Goal: Task Accomplishment & Management: Complete application form

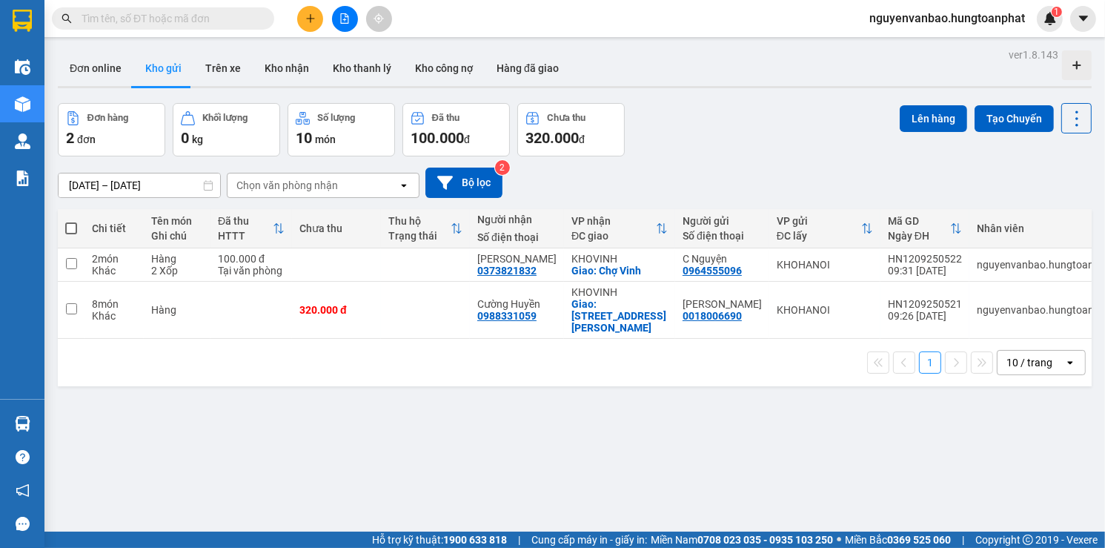
click at [208, 17] on input "text" at bounding box center [169, 18] width 175 height 16
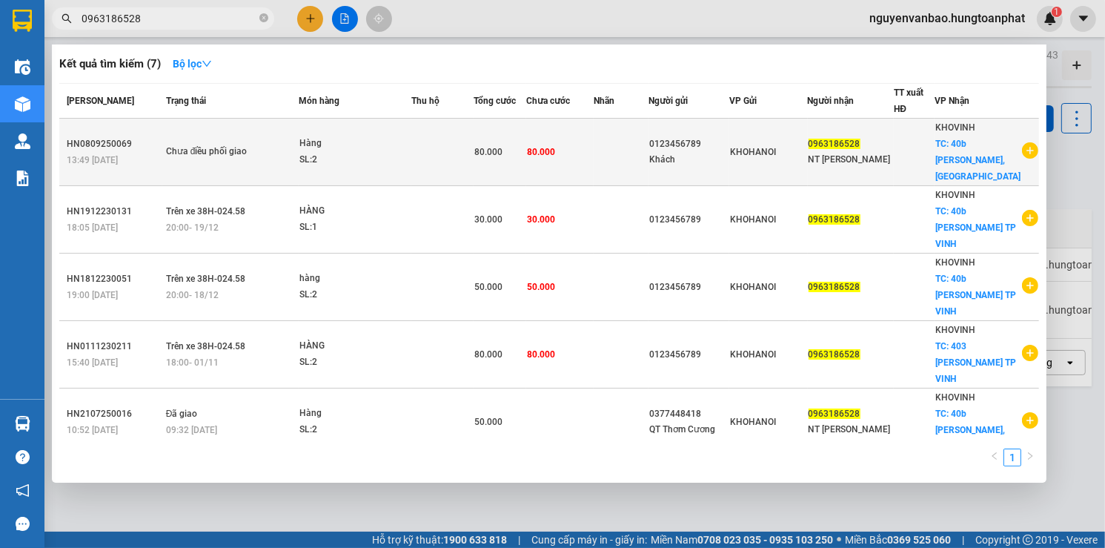
type input "0963186528"
click at [525, 148] on div "80.000" at bounding box center [500, 152] width 52 height 16
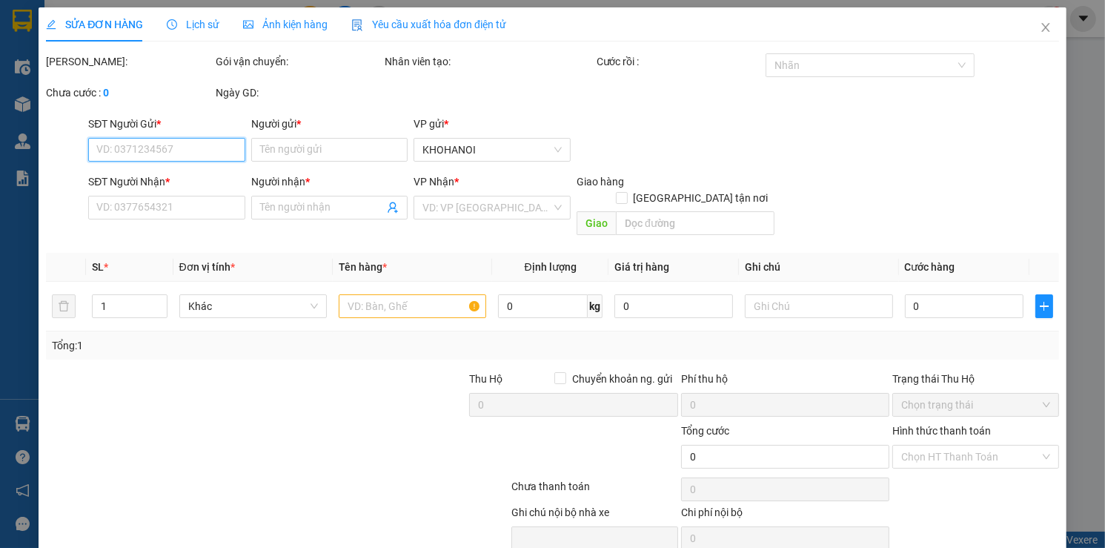
type input "0123456789"
type input "Khách"
type input "0963186528"
type input "NT [PERSON_NAME]"
checkbox input "true"
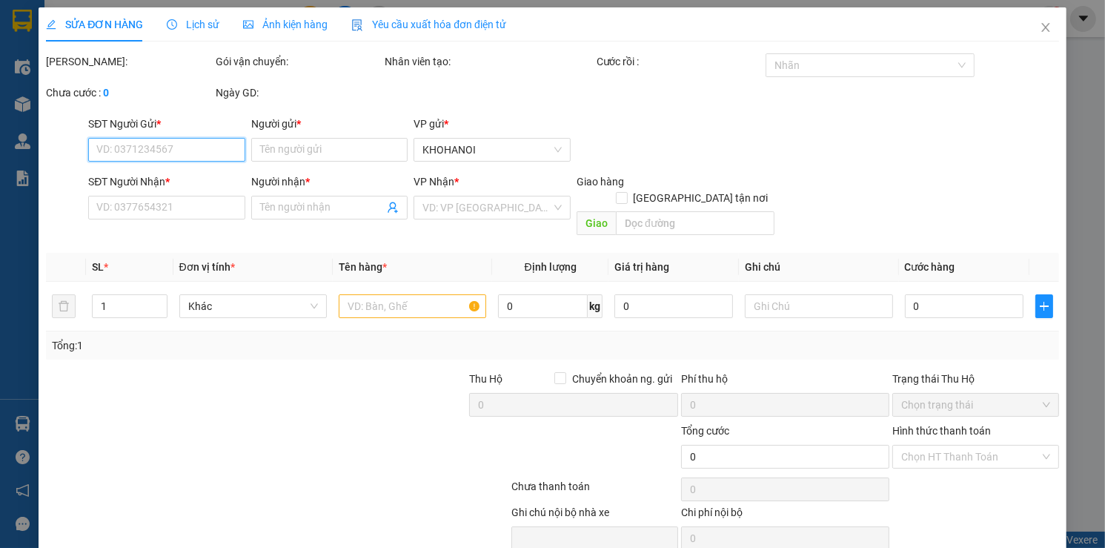
type input "40b [PERSON_NAME], [GEOGRAPHIC_DATA]"
type input "80.000"
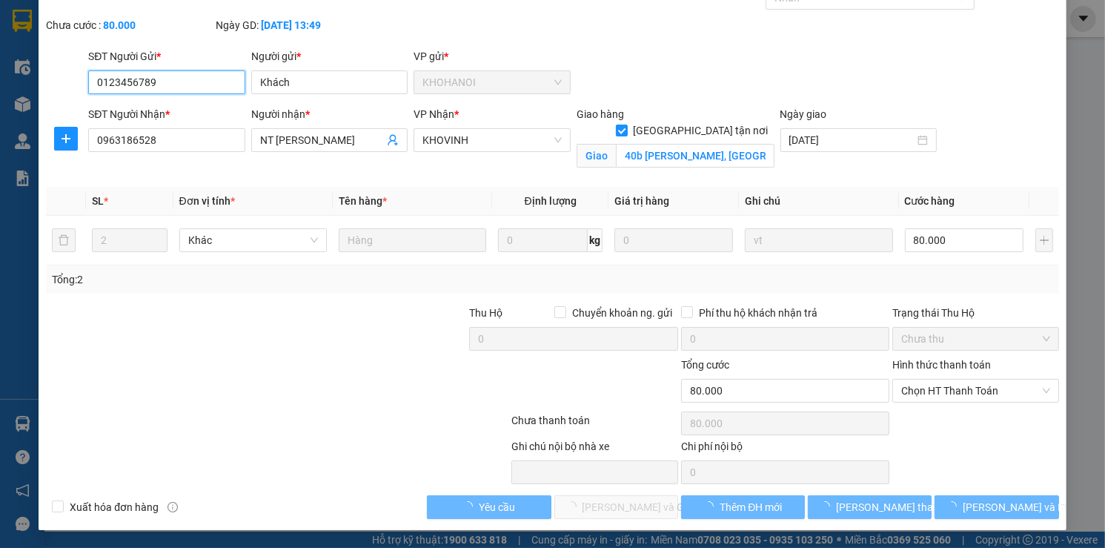
scroll to position [82, 0]
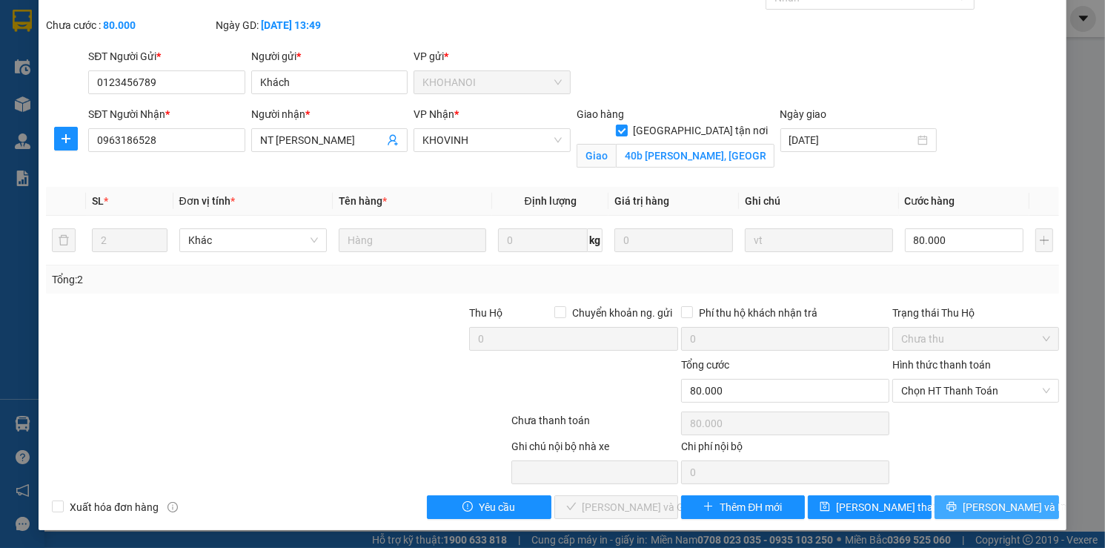
click at [985, 506] on span "[PERSON_NAME] và In" at bounding box center [1015, 507] width 104 height 16
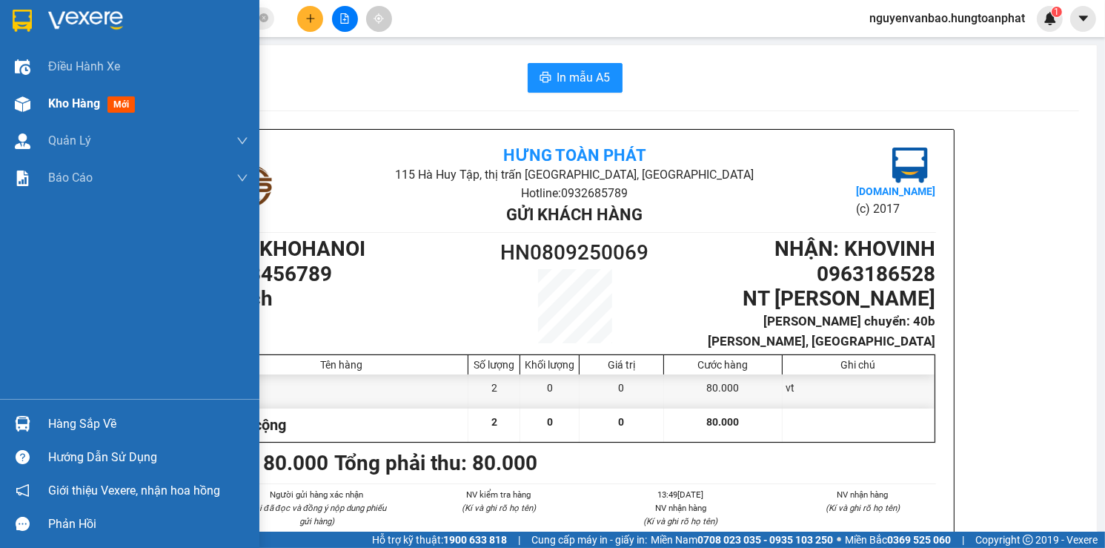
click at [84, 103] on span "Kho hàng" at bounding box center [74, 103] width 52 height 14
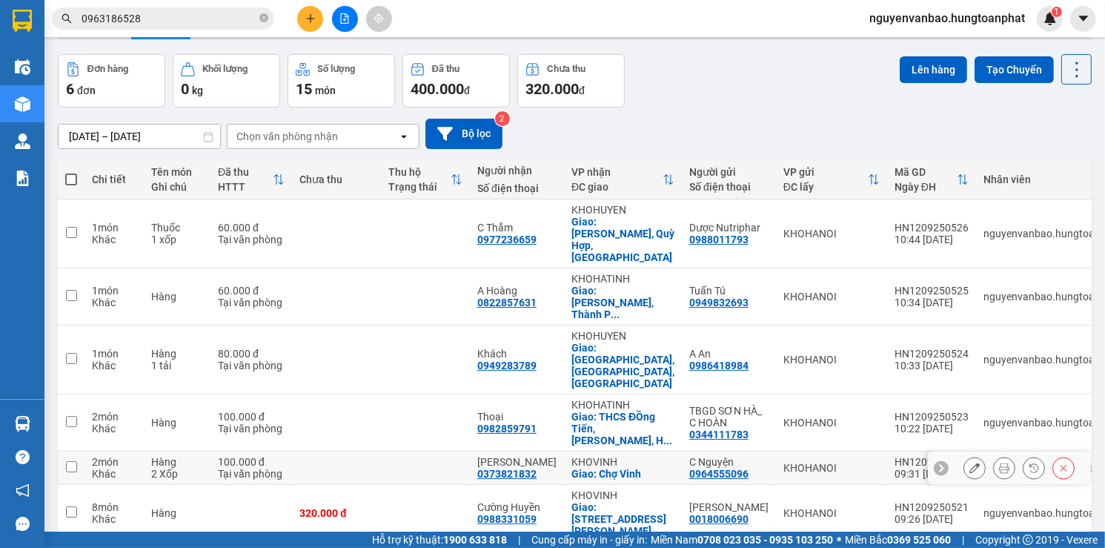
scroll to position [68, 0]
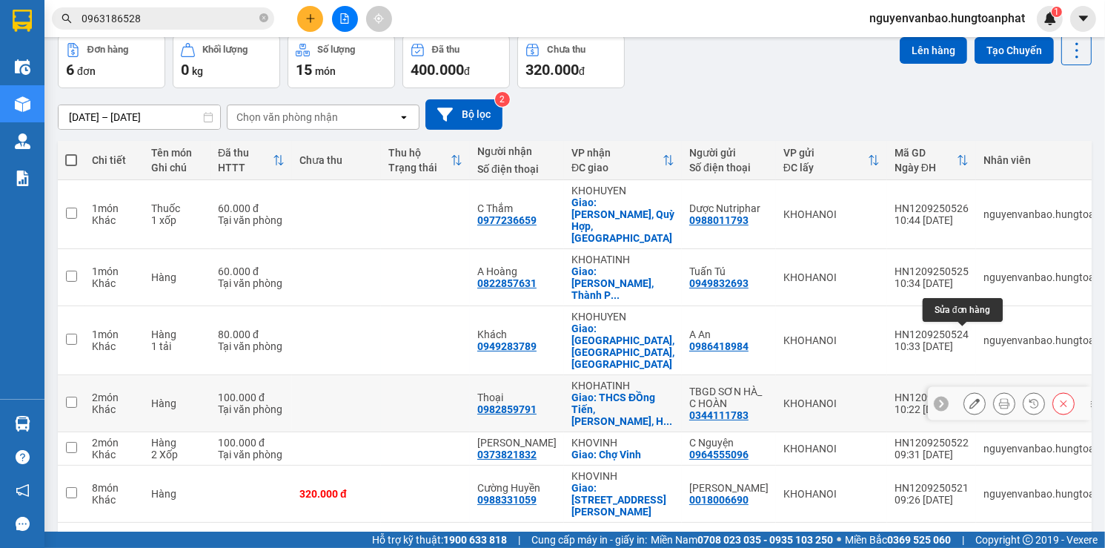
click at [970, 398] on icon at bounding box center [975, 403] width 10 height 10
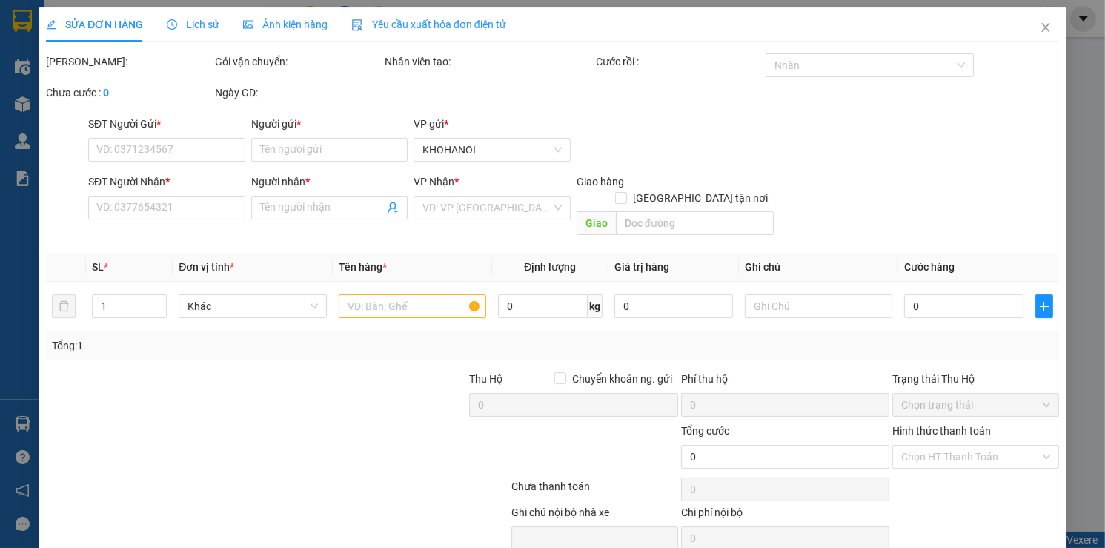
type input "0344111783"
type input "TBGD SƠN HÀ_ C HOÀN"
type input "0982859791"
type input "Thoại"
checkbox input "true"
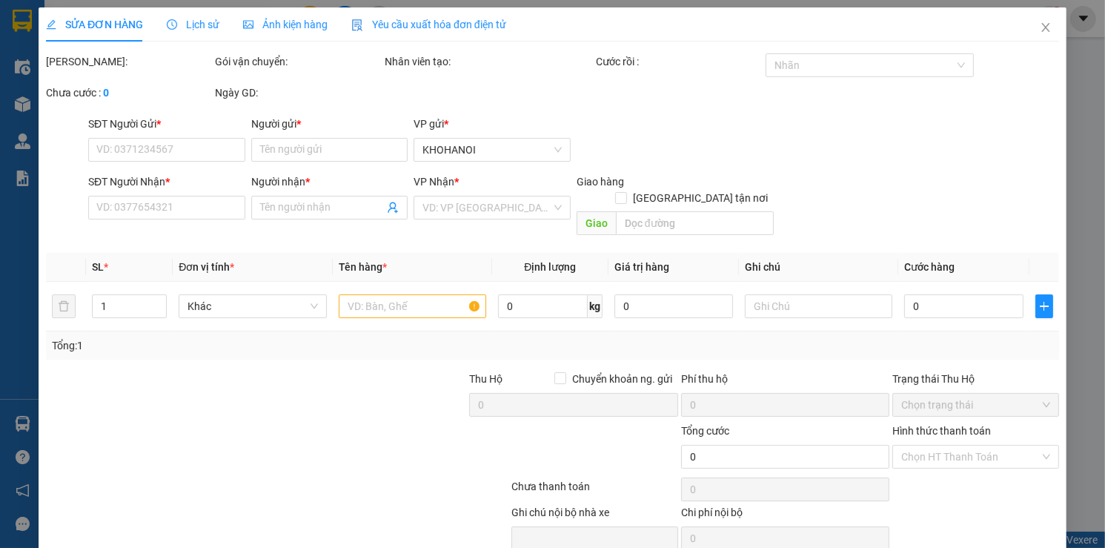
type input "THCS ĐỒng Tiến, Thạch Hà, Hà Tĩnh"
type input "100.000"
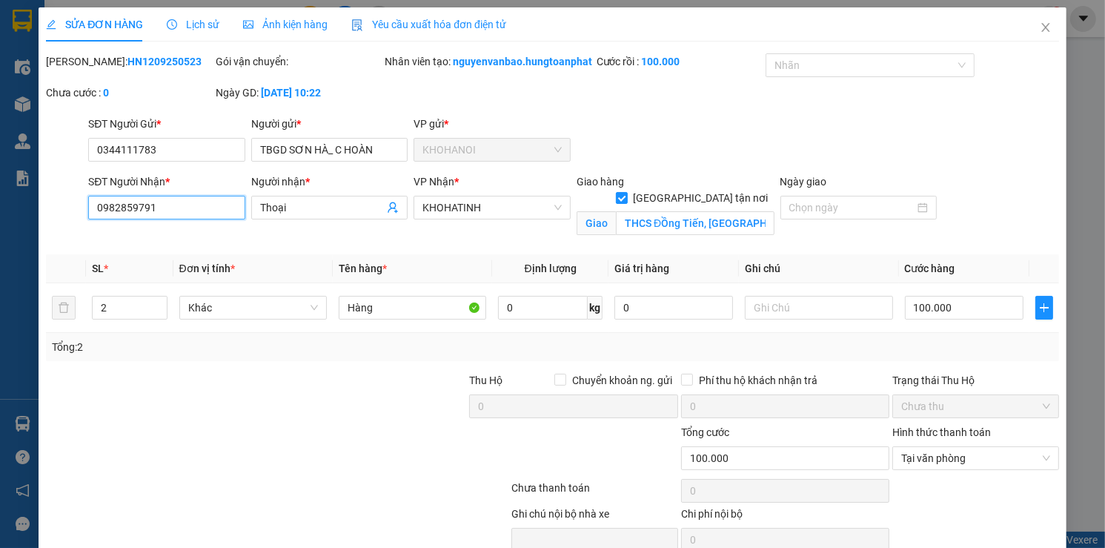
click at [204, 219] on input "0982859791" at bounding box center [166, 208] width 157 height 24
click at [204, 219] on input "0904917588" at bounding box center [166, 208] width 157 height 24
type input "0904917588"
click at [671, 228] on input "THCS ĐỒng Tiến, Thạch Hà, Hà Tĩnh" at bounding box center [695, 223] width 158 height 24
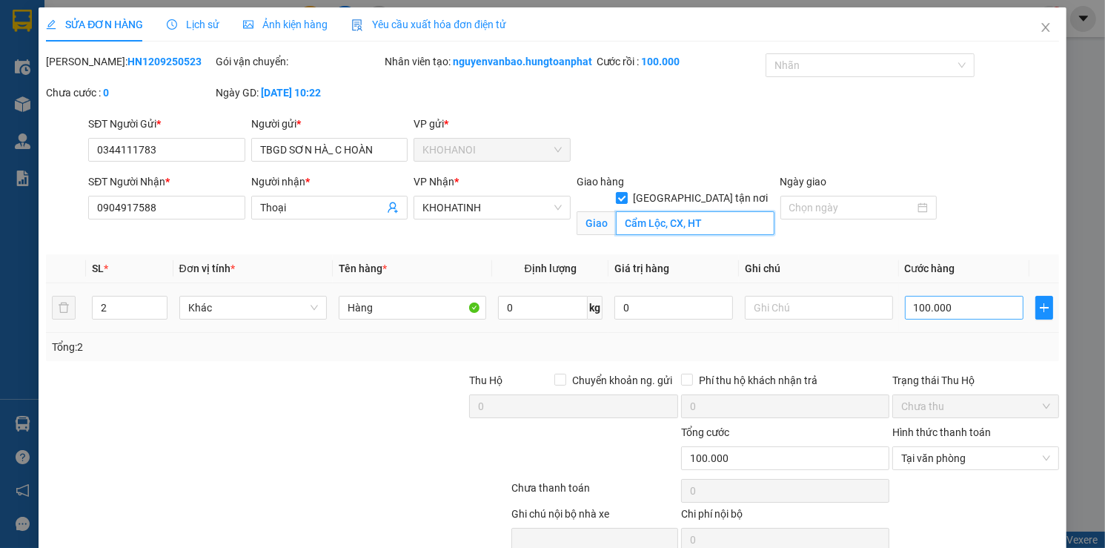
type input "Cẩm Lộc, CX, HT"
click at [955, 314] on input "100.000" at bounding box center [964, 308] width 119 height 24
type input "1"
type input "12"
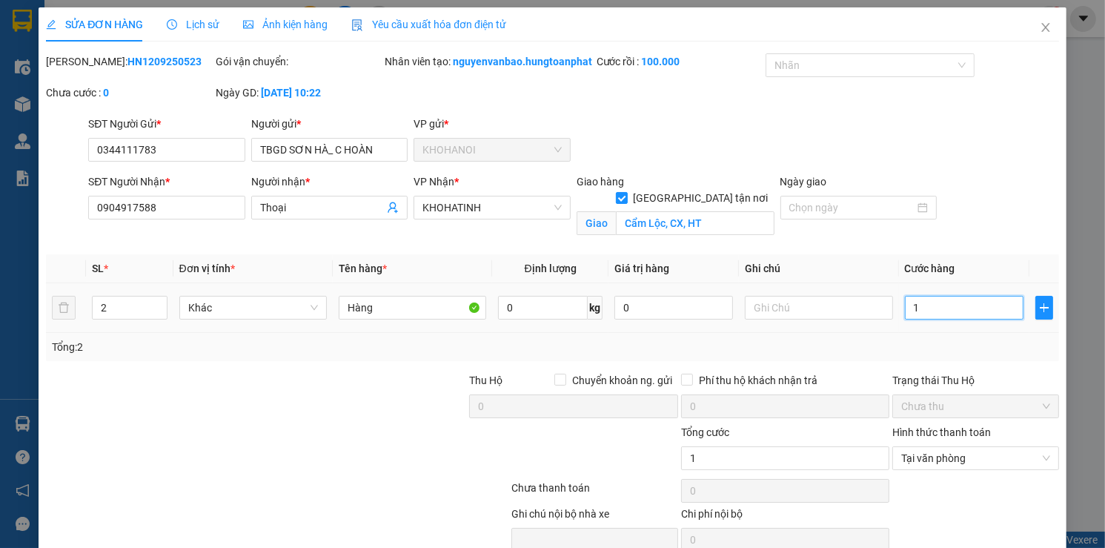
type input "12"
type input "120"
type input "120.000"
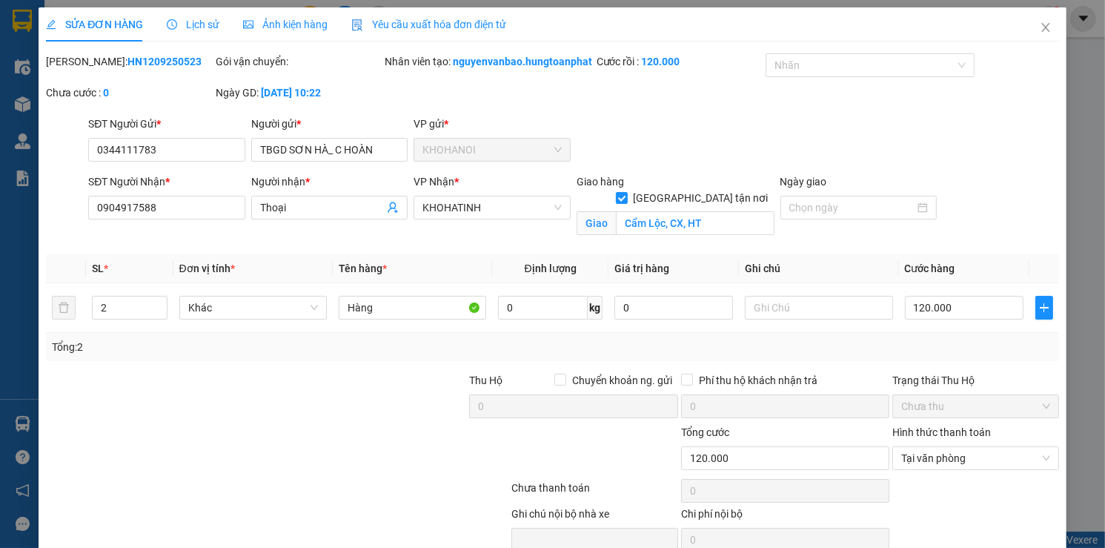
click at [961, 355] on div "Tổng: 2" at bounding box center [552, 347] width 1001 height 16
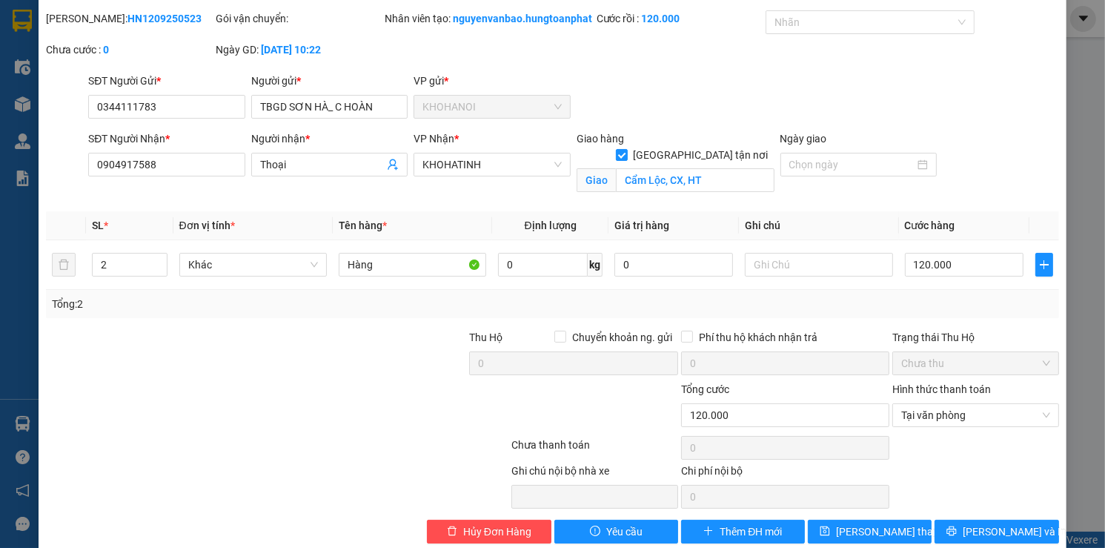
scroll to position [82, 0]
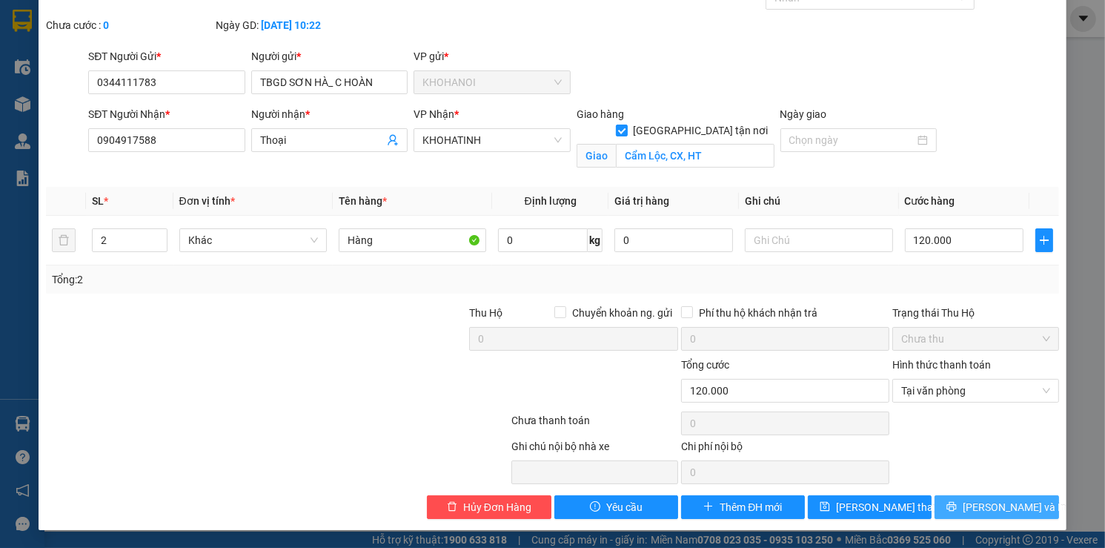
click at [974, 501] on span "Lưu và In" at bounding box center [1015, 507] width 104 height 16
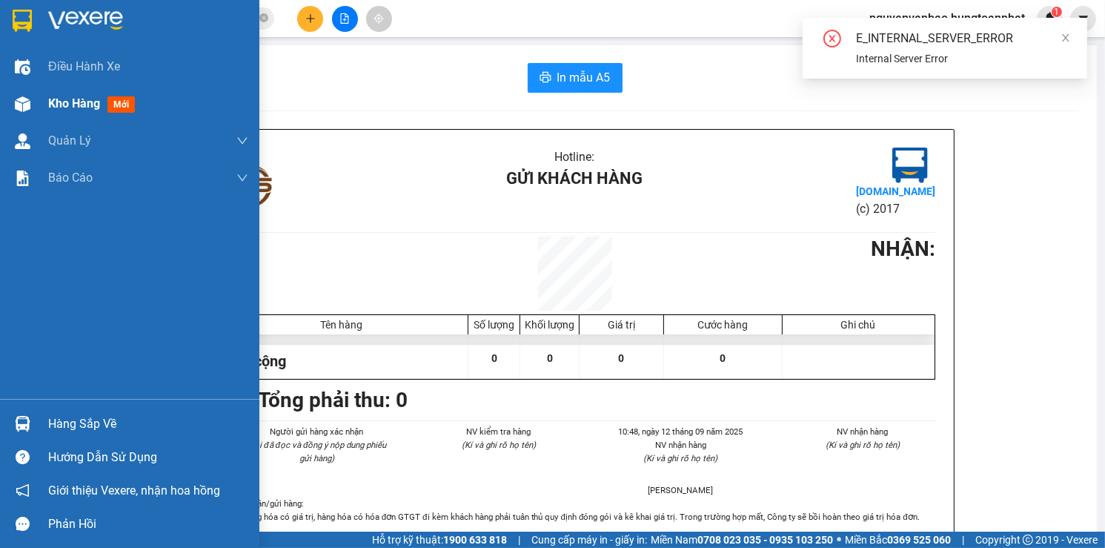
click at [93, 100] on span "Kho hàng" at bounding box center [74, 103] width 52 height 14
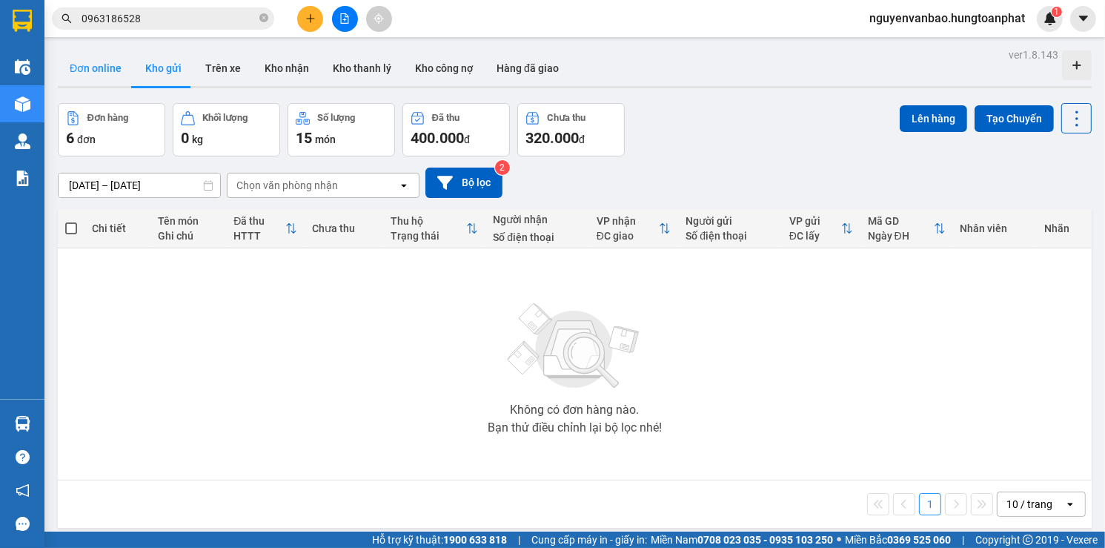
click at [96, 67] on button "Đơn online" at bounding box center [96, 68] width 76 height 36
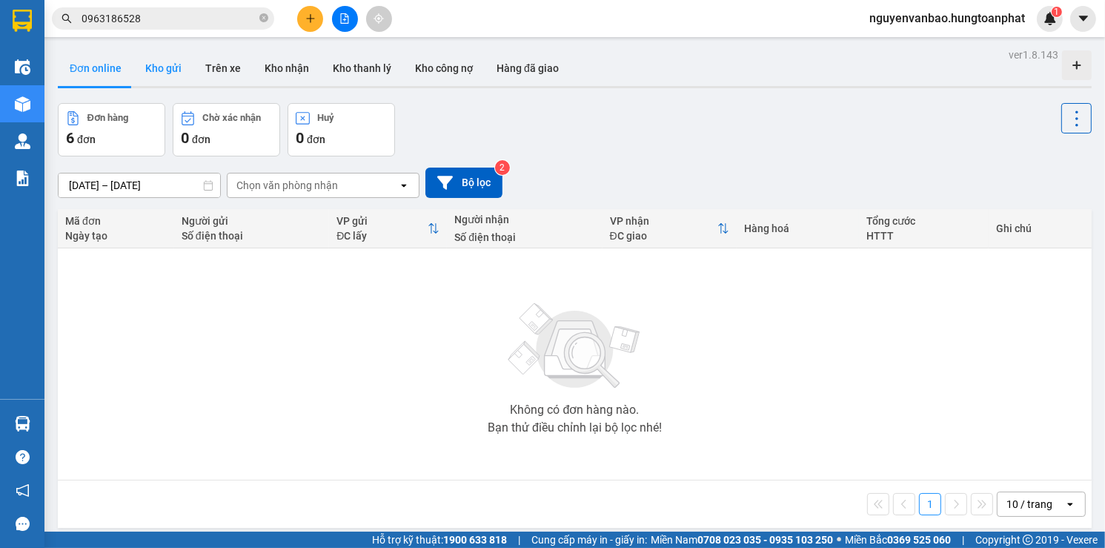
click at [158, 70] on button "Kho gửi" at bounding box center [163, 68] width 60 height 36
type input "10/09/2025 – 12/09/2025"
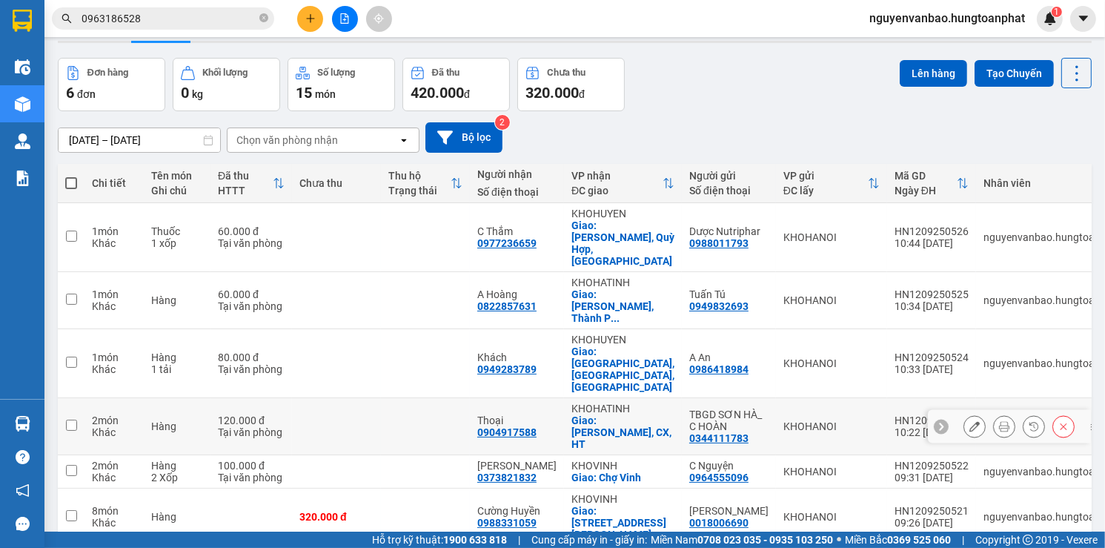
scroll to position [68, 0]
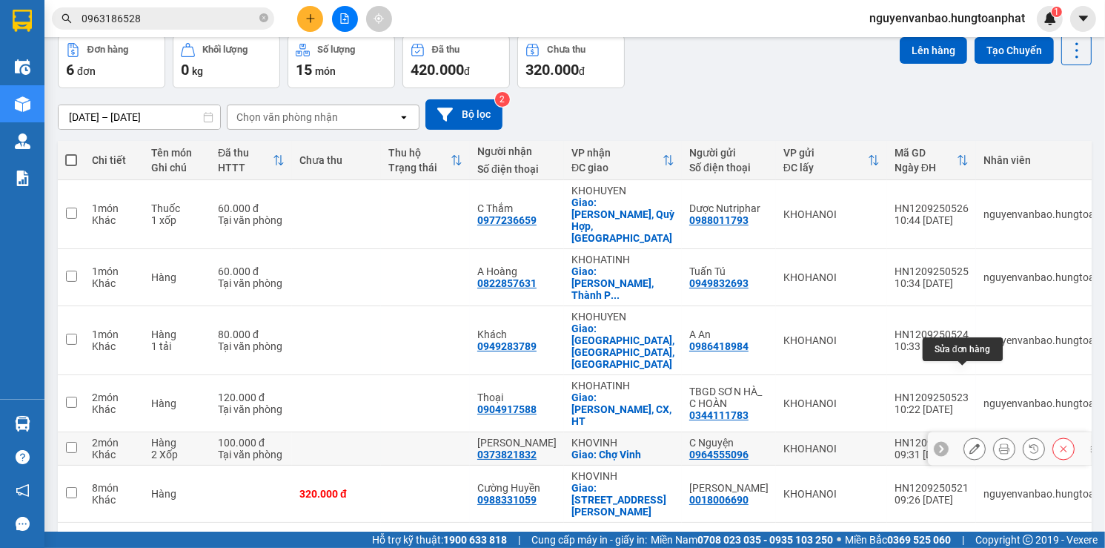
click at [970, 443] on icon at bounding box center [975, 448] width 10 height 10
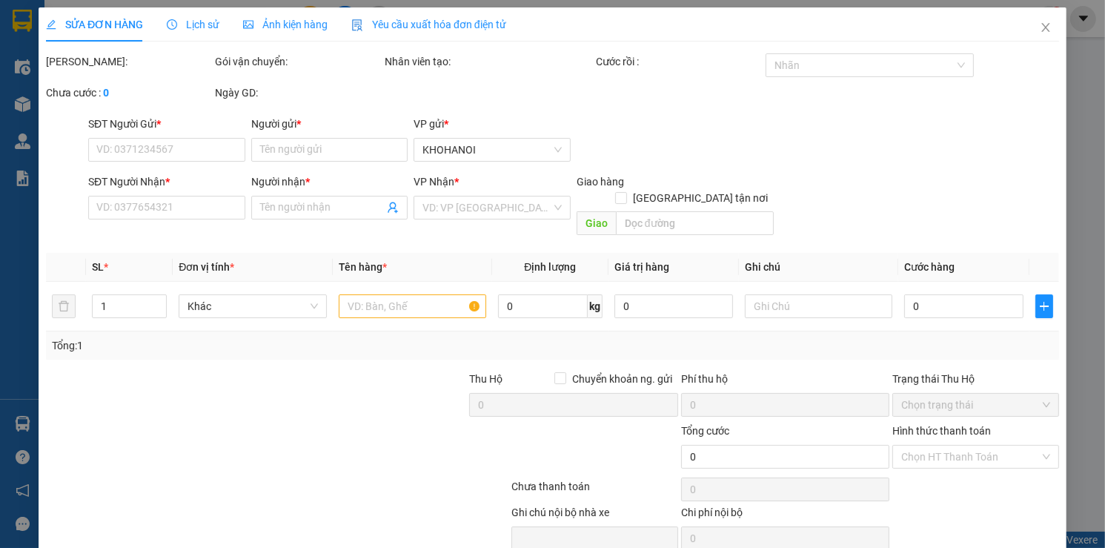
type input "0964555096"
type input "C Nguyện"
type input "0373821832"
type input "Nga Dũng"
checkbox input "true"
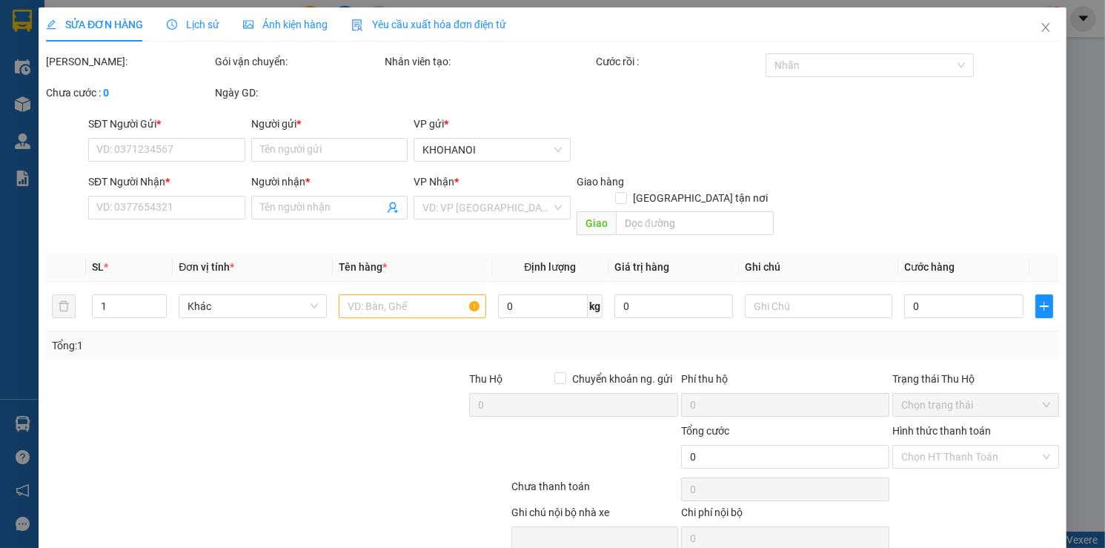
type input "Chợ Vinh"
type input "100.000"
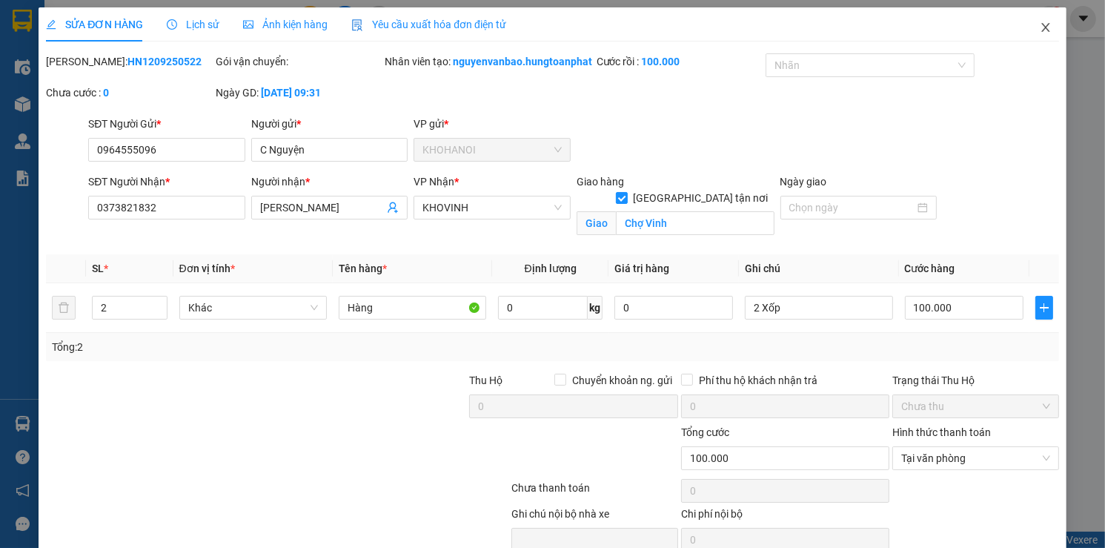
click at [1040, 25] on icon "close" at bounding box center [1046, 27] width 12 height 12
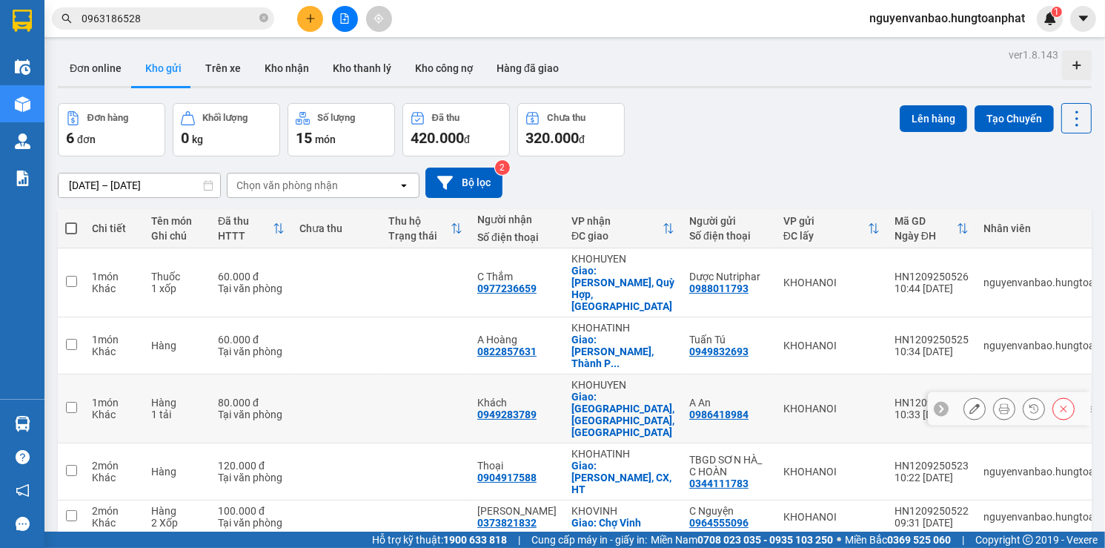
scroll to position [68, 0]
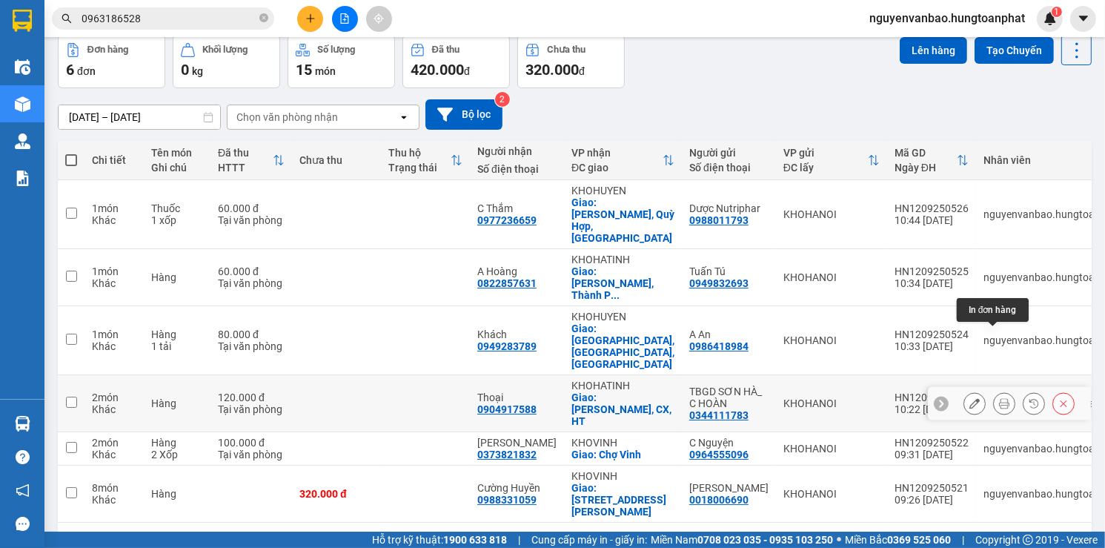
click at [999, 398] on icon at bounding box center [1004, 403] width 10 height 10
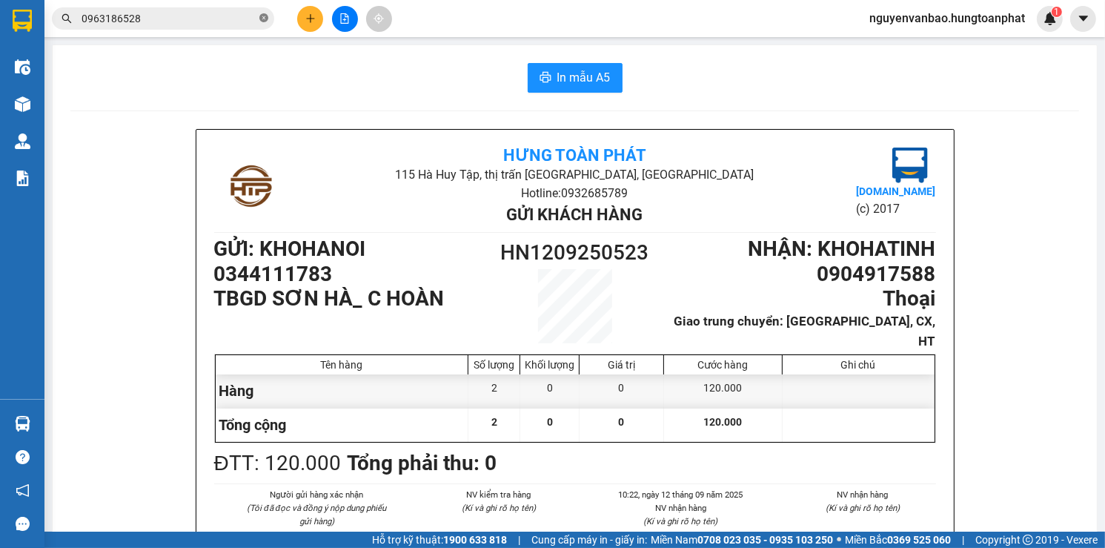
click at [264, 16] on icon "close-circle" at bounding box center [263, 17] width 9 height 9
click at [173, 22] on input "text" at bounding box center [169, 18] width 175 height 16
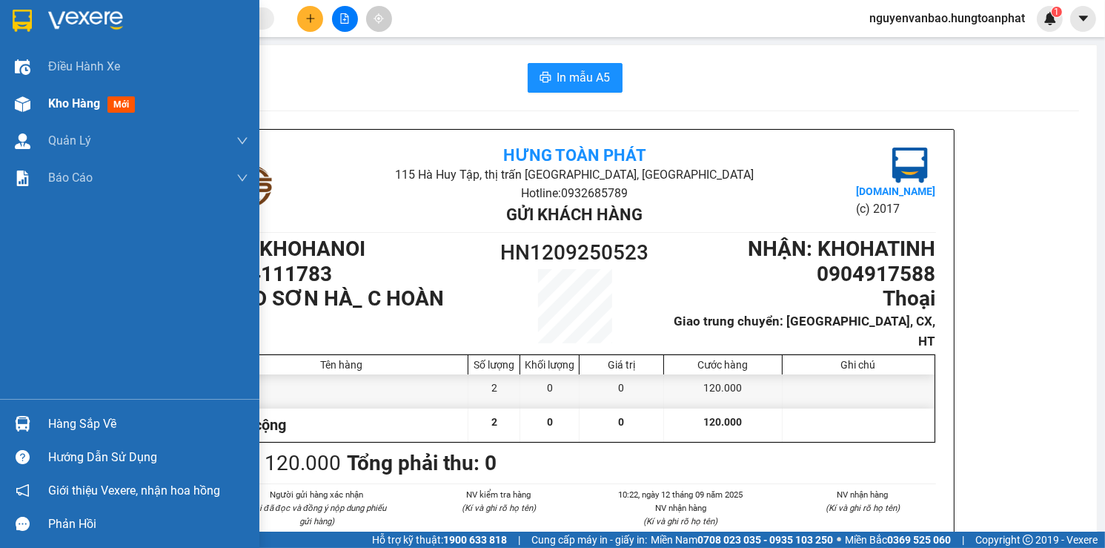
click at [79, 109] on span "Kho hàng" at bounding box center [74, 103] width 52 height 14
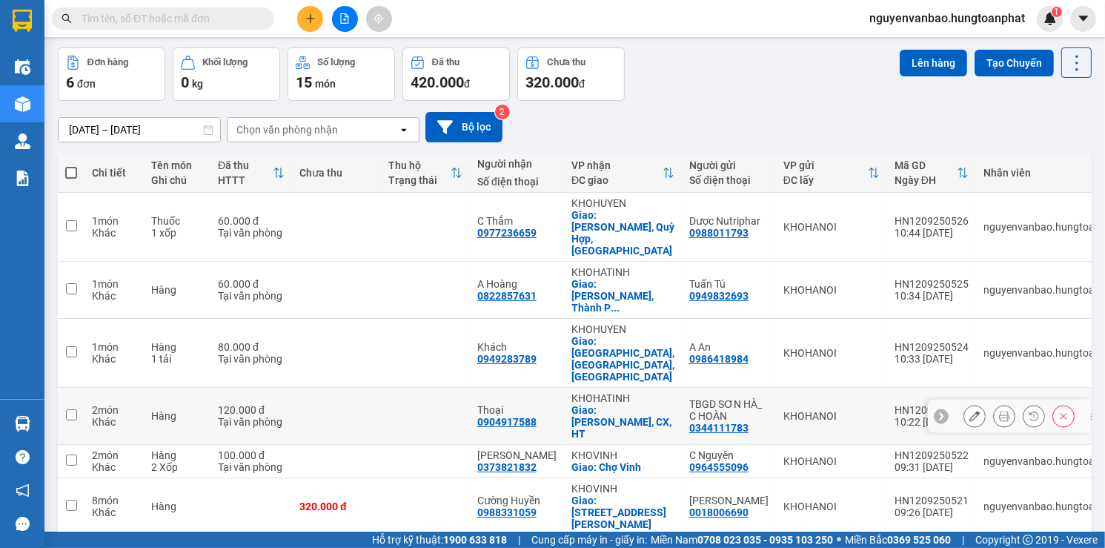
scroll to position [68, 0]
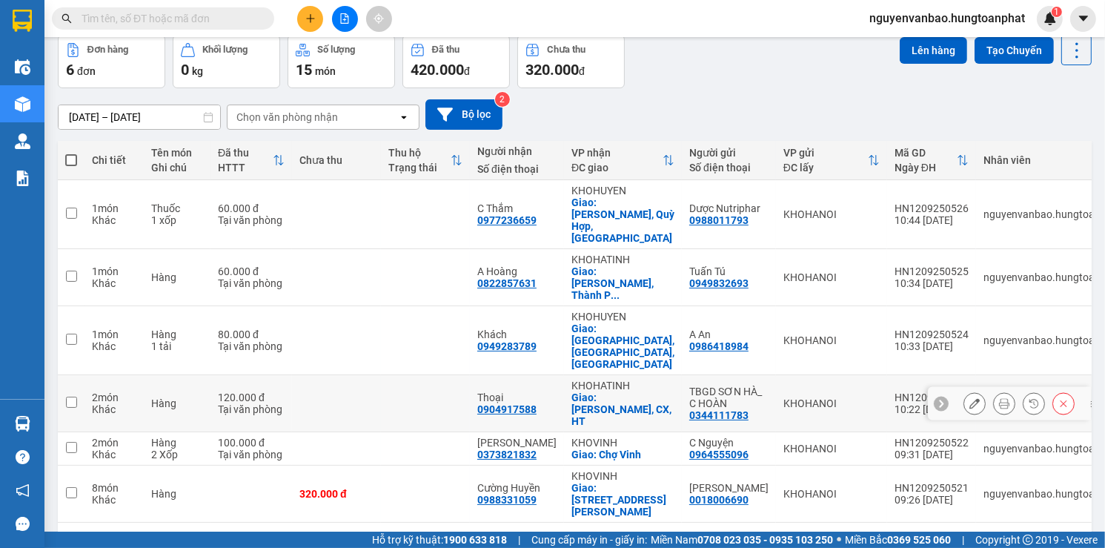
click at [999, 398] on icon at bounding box center [1004, 403] width 10 height 10
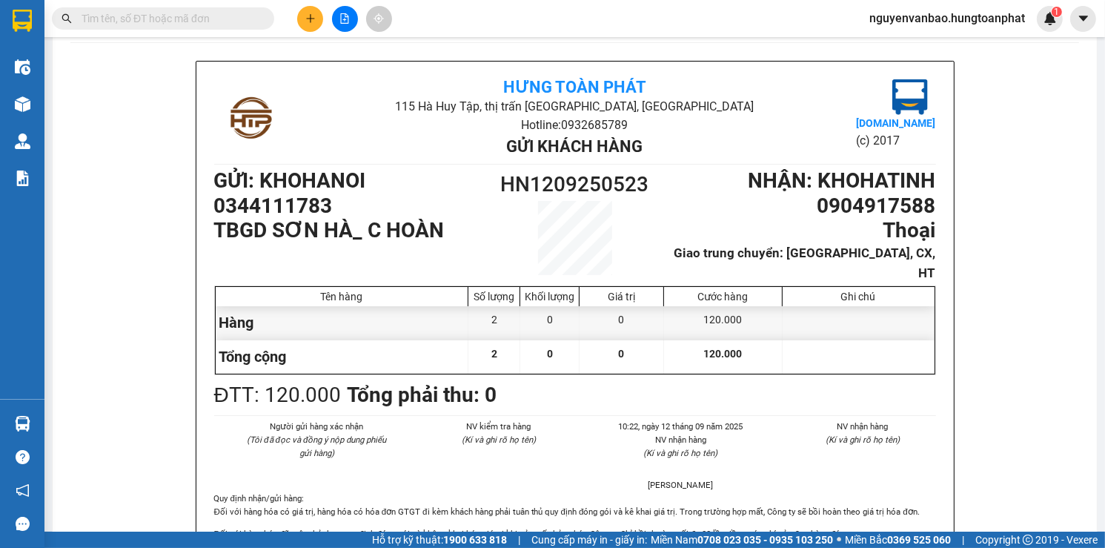
click at [191, 19] on input "text" at bounding box center [169, 18] width 175 height 16
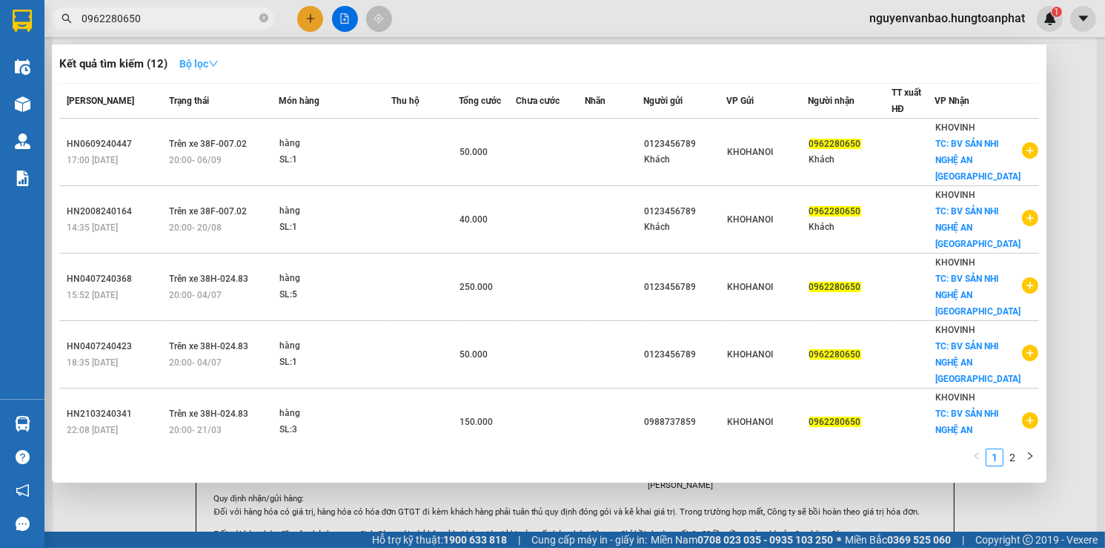
type input "0962280650"
click at [201, 63] on strong "Bộ lọc" at bounding box center [198, 64] width 39 height 12
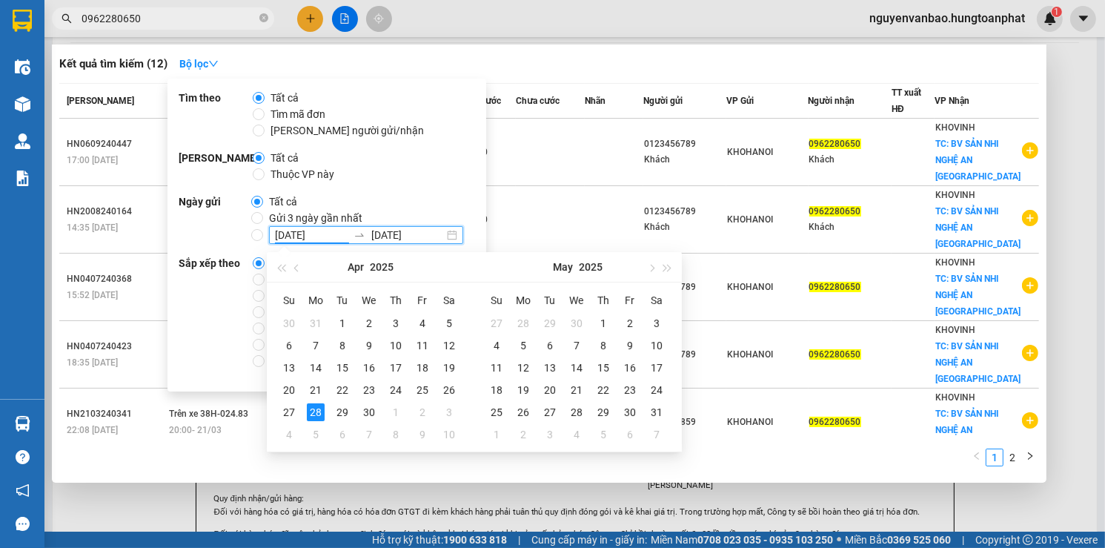
click at [294, 234] on input "28/04/2025" at bounding box center [311, 235] width 73 height 16
click at [669, 263] on button "button" at bounding box center [668, 267] width 16 height 30
click at [280, 266] on span "button" at bounding box center [280, 267] width 7 height 7
type input "28/04/2025"
click at [649, 269] on span "button" at bounding box center [650, 267] width 7 height 7
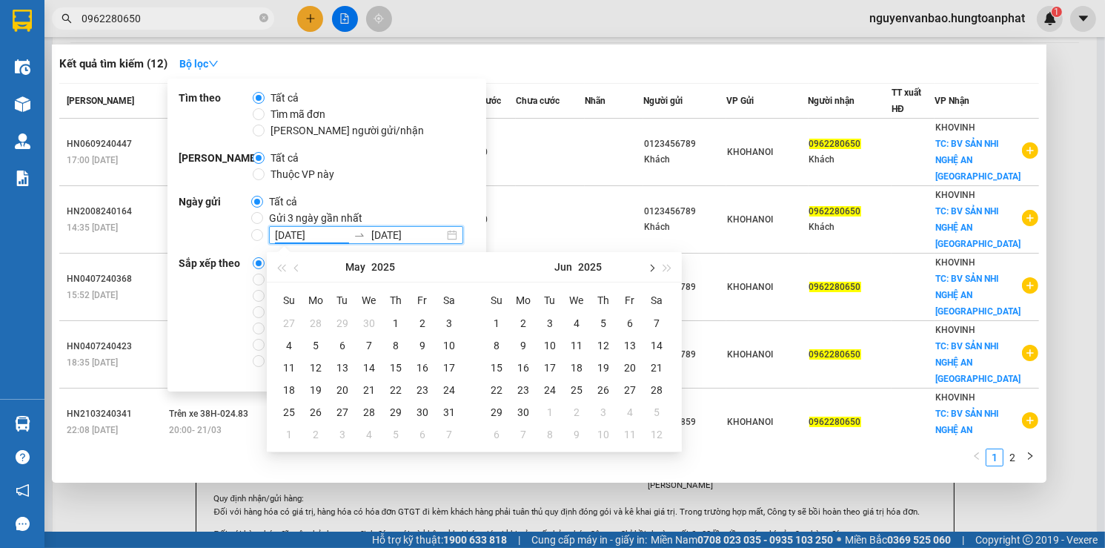
click at [649, 269] on span "button" at bounding box center [650, 267] width 7 height 7
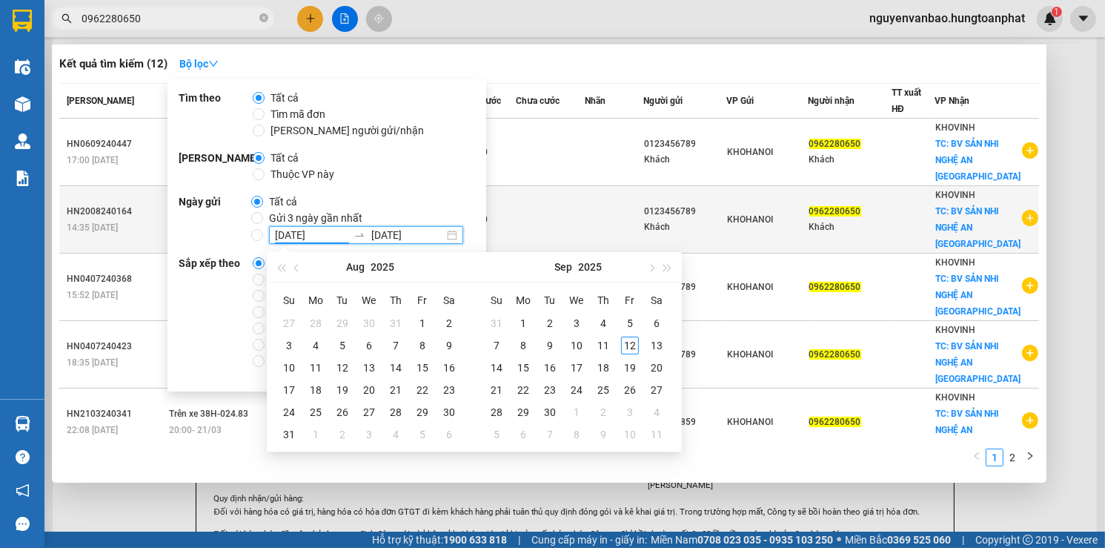
click at [552, 216] on td at bounding box center [550, 219] width 69 height 67
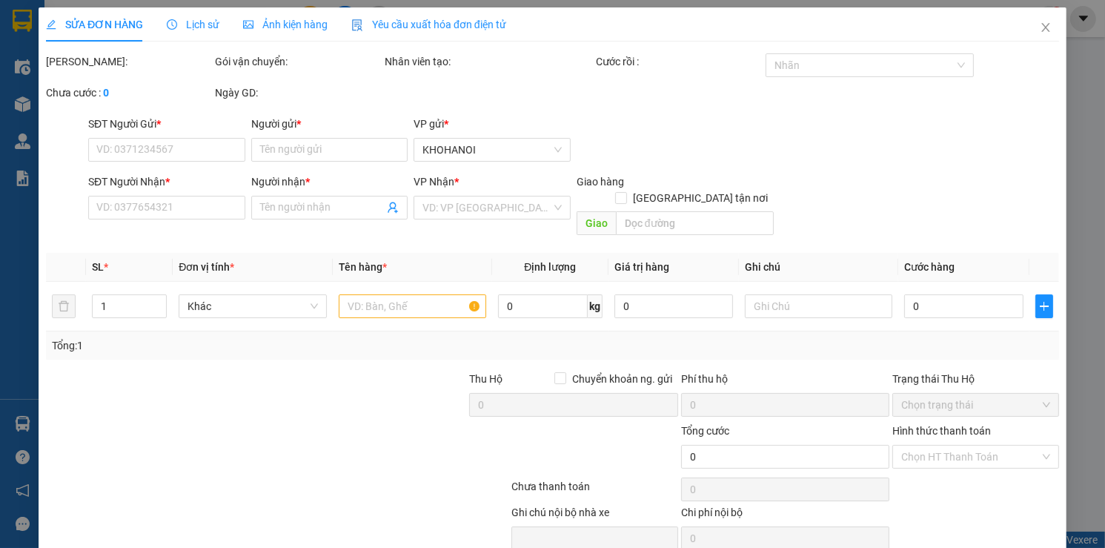
type input "0123456789"
type input "Khách"
type input "0962280650"
type input "Khách"
checkbox input "true"
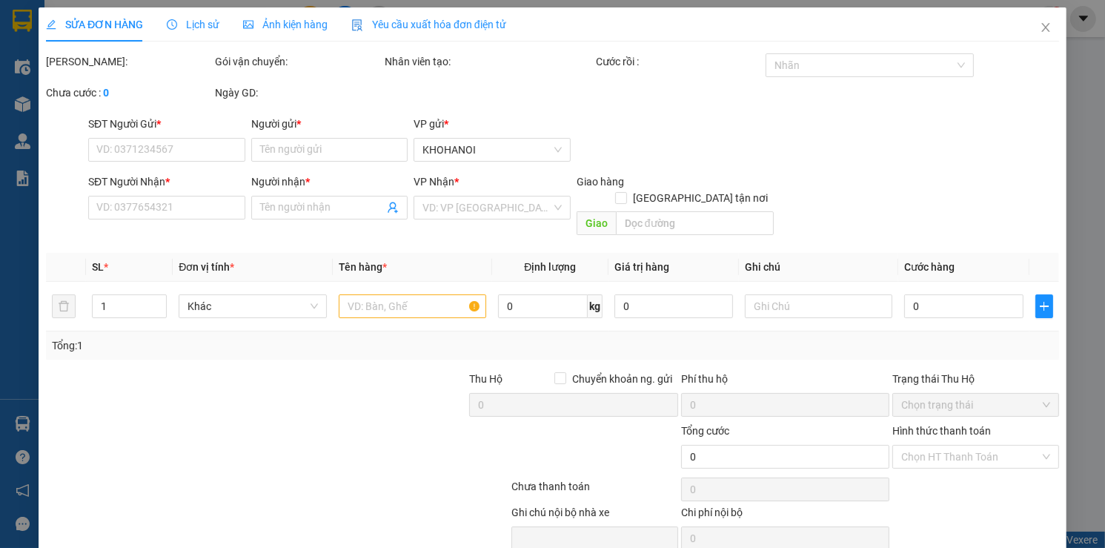
type input "BV SẢN NHI NGHỆ AN TP VINH"
type input "40.000"
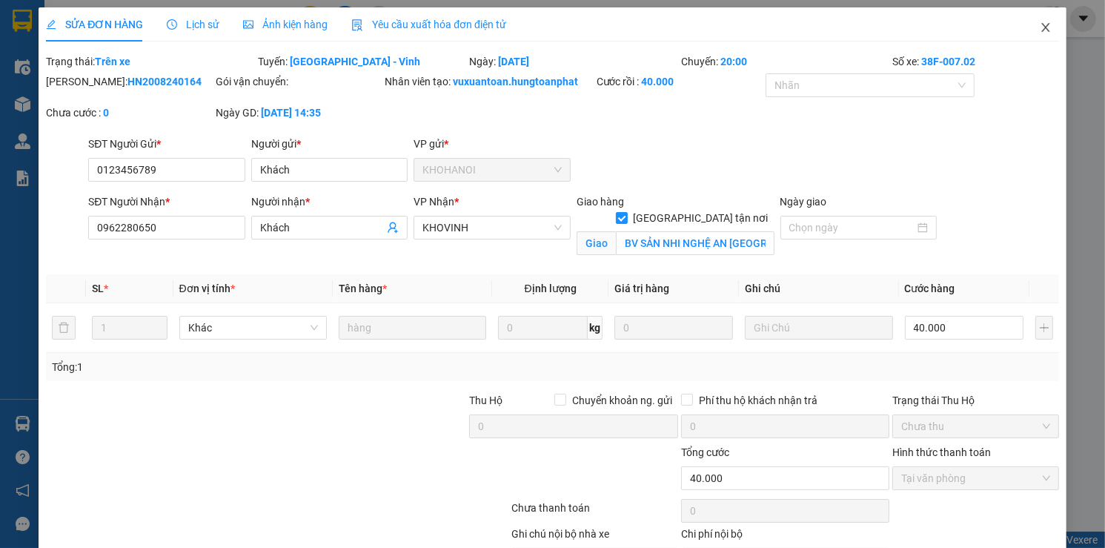
click at [1035, 20] on span "Close" at bounding box center [1046, 28] width 42 height 42
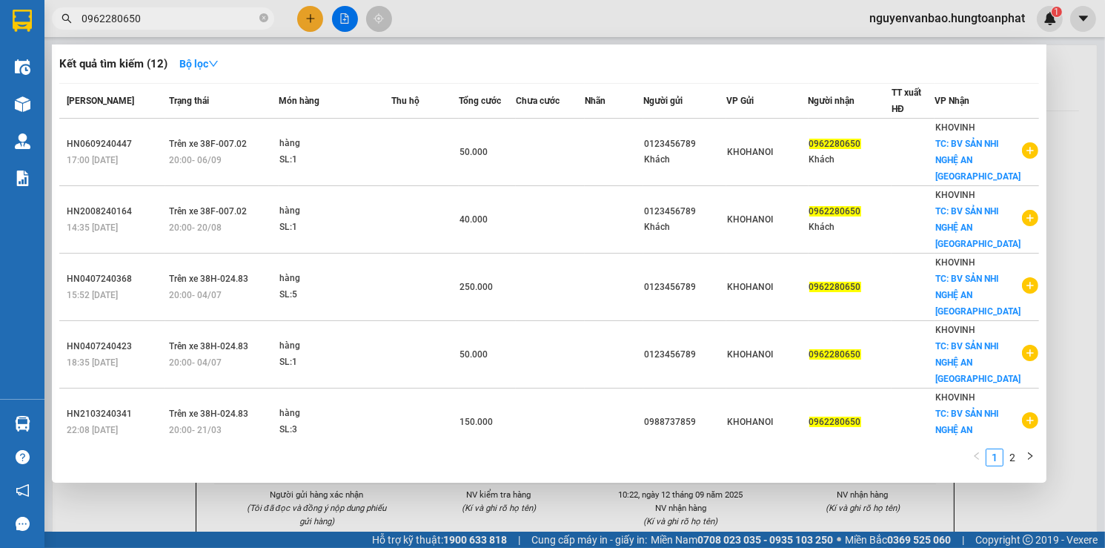
click at [188, 18] on input "0962280650" at bounding box center [169, 18] width 175 height 16
click at [194, 68] on strong "Bộ lọc" at bounding box center [198, 64] width 39 height 12
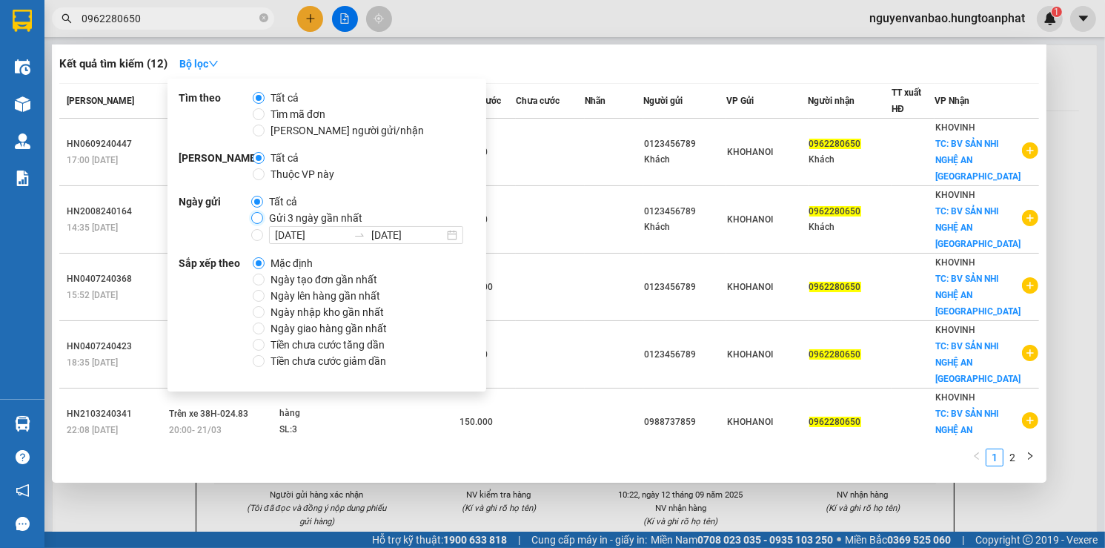
click at [251, 214] on input "Gửi 3 ngày gần nhất" at bounding box center [257, 218] width 12 height 12
radio input "true"
radio input "false"
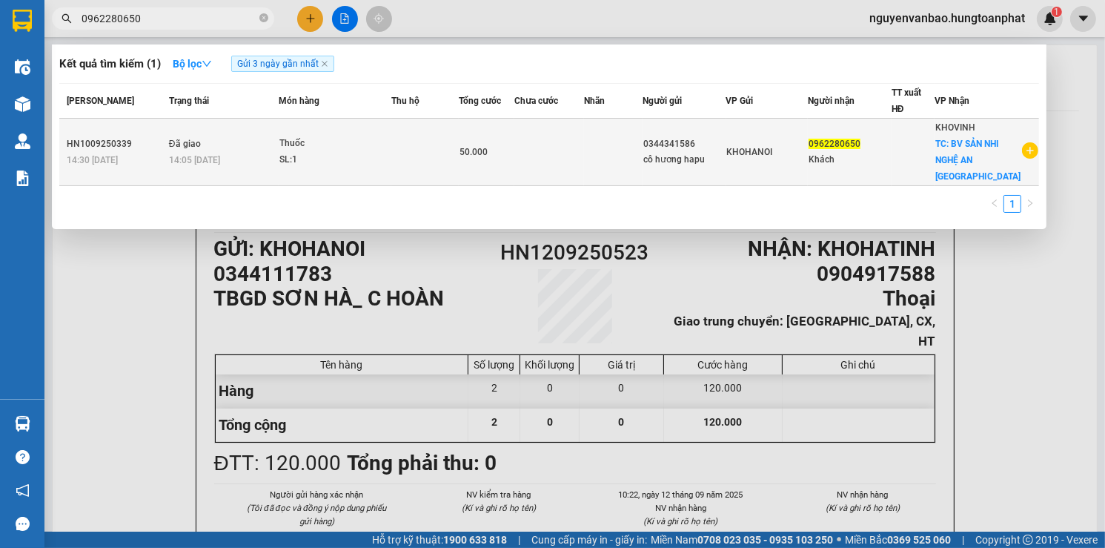
click at [554, 153] on td at bounding box center [548, 152] width 69 height 67
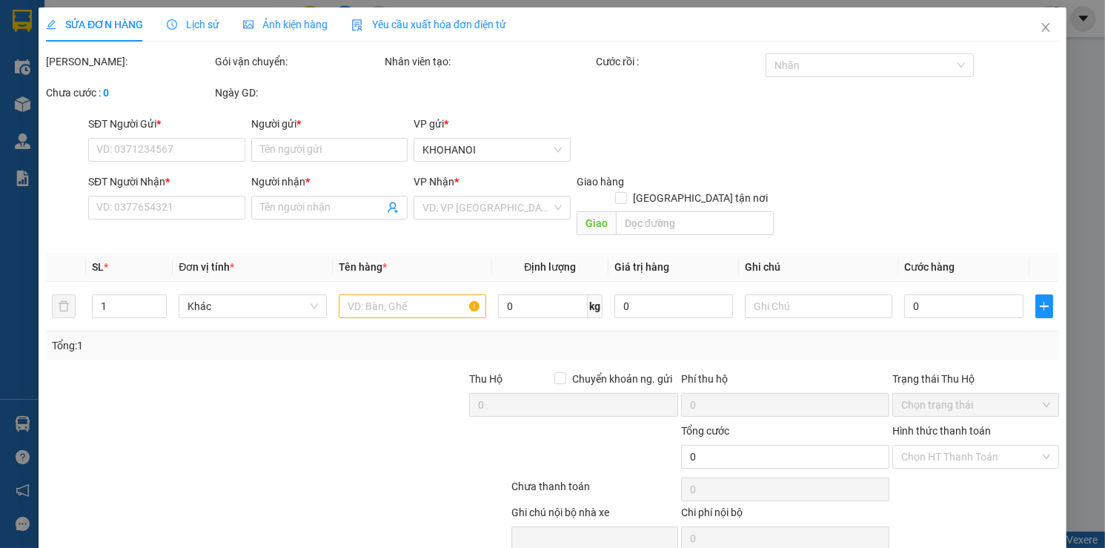
type input "0344341586"
type input "cô hương hapu"
type input "0962280650"
type input "Khách"
checkbox input "true"
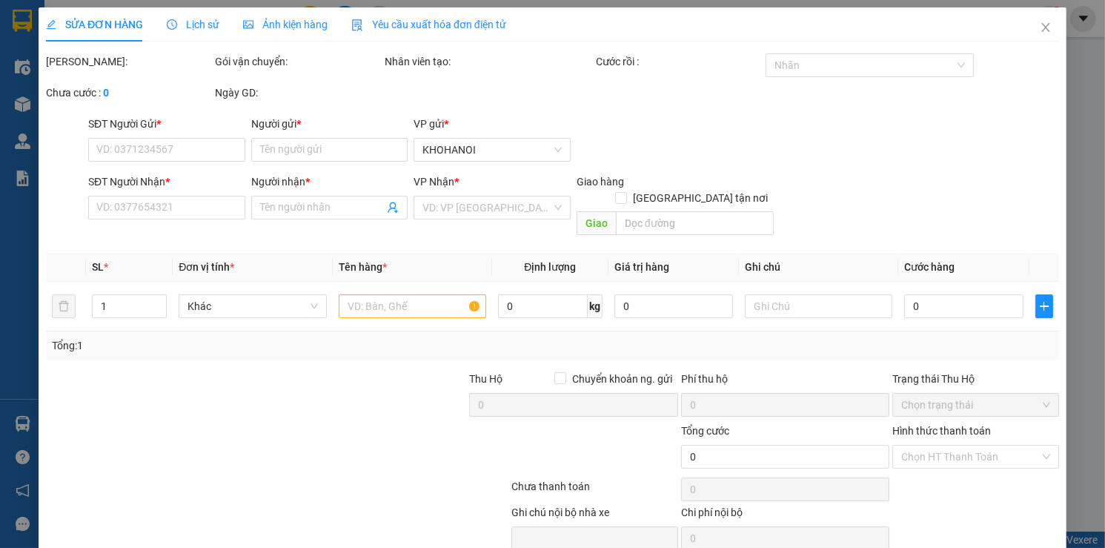
type input "BV SẢN NHI NGHỆ AN TP VINH"
type input "50.000"
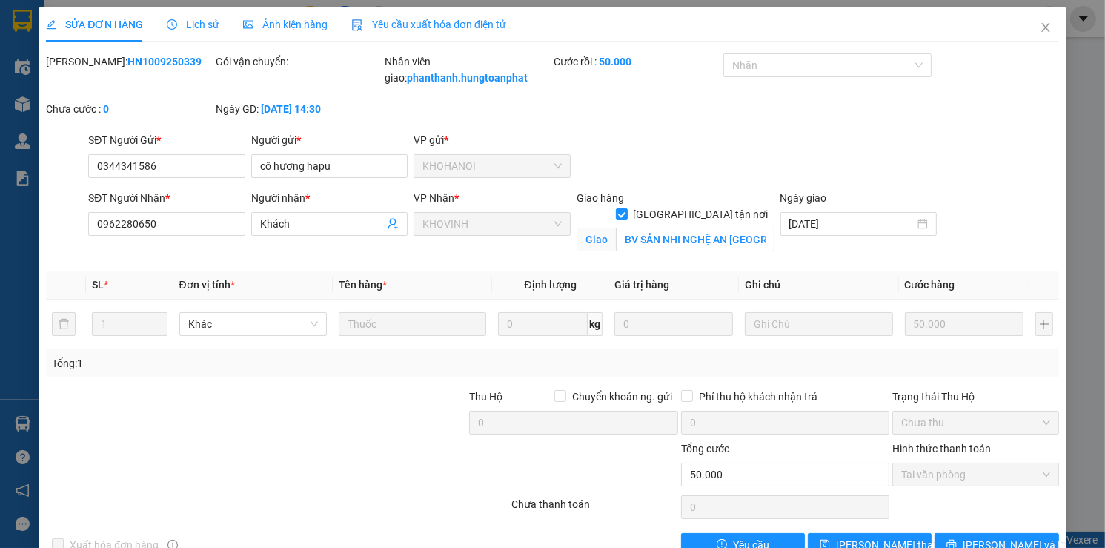
click at [198, 25] on span "Lịch sử" at bounding box center [193, 25] width 53 height 12
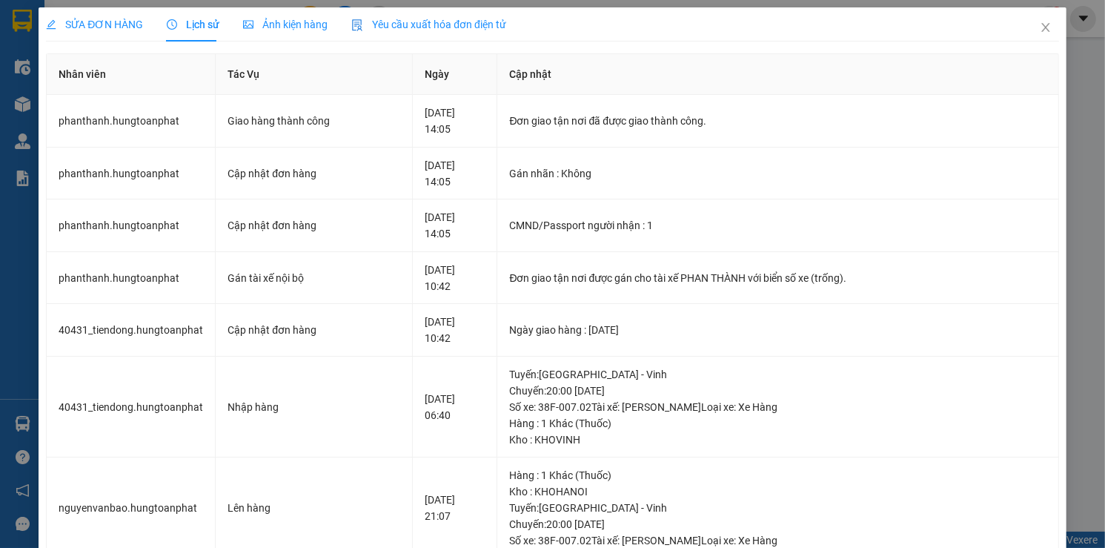
click at [318, 23] on span "Ảnh kiện hàng" at bounding box center [285, 25] width 85 height 12
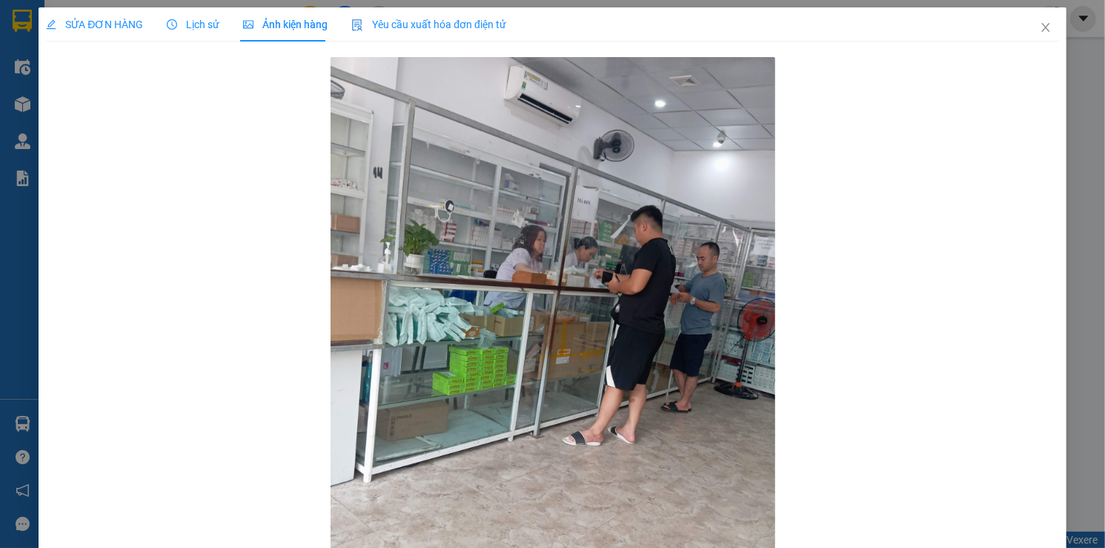
click at [199, 29] on span "Lịch sử" at bounding box center [193, 25] width 53 height 12
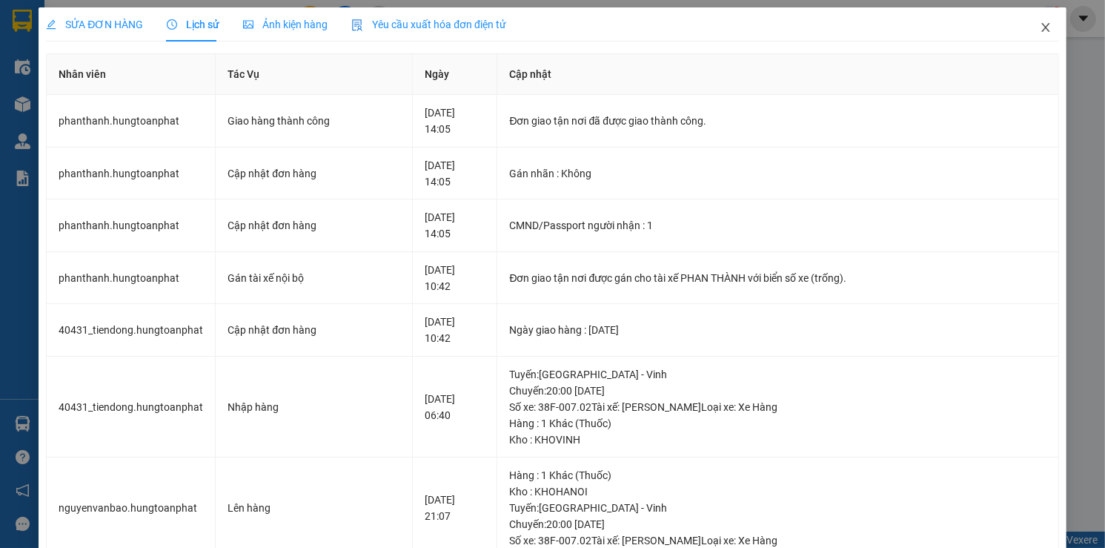
click at [1045, 33] on span "Close" at bounding box center [1046, 28] width 42 height 42
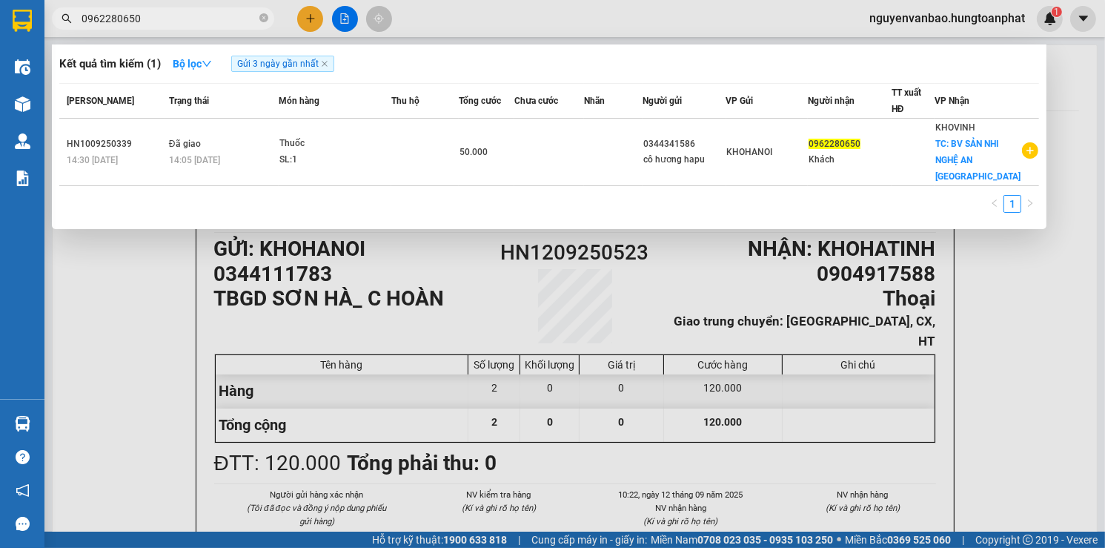
click at [213, 11] on input "0962280650" at bounding box center [169, 18] width 175 height 16
click at [260, 17] on icon "close-circle" at bounding box center [263, 17] width 9 height 9
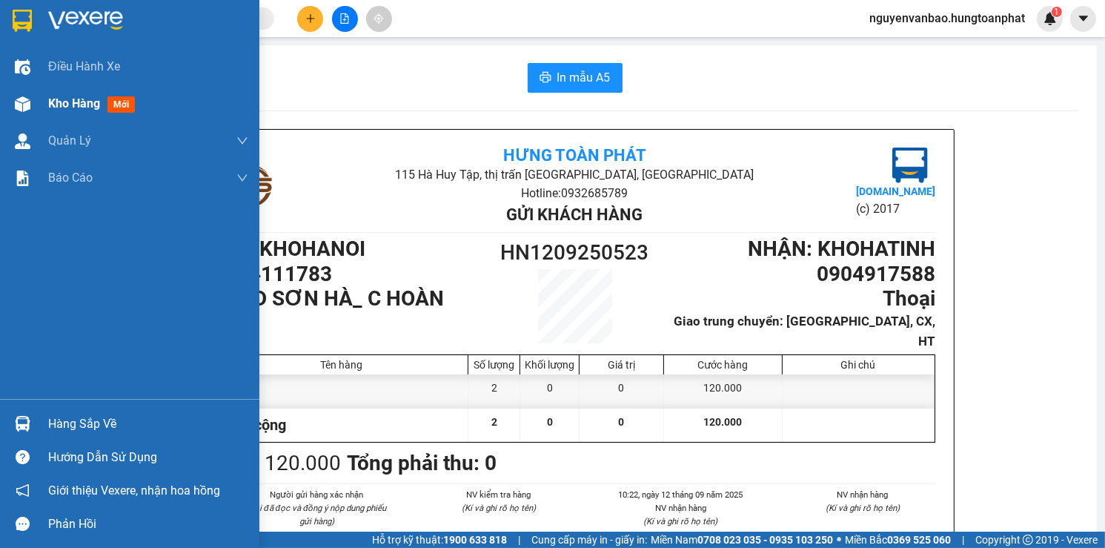
click at [67, 109] on span "Kho hàng" at bounding box center [74, 103] width 52 height 14
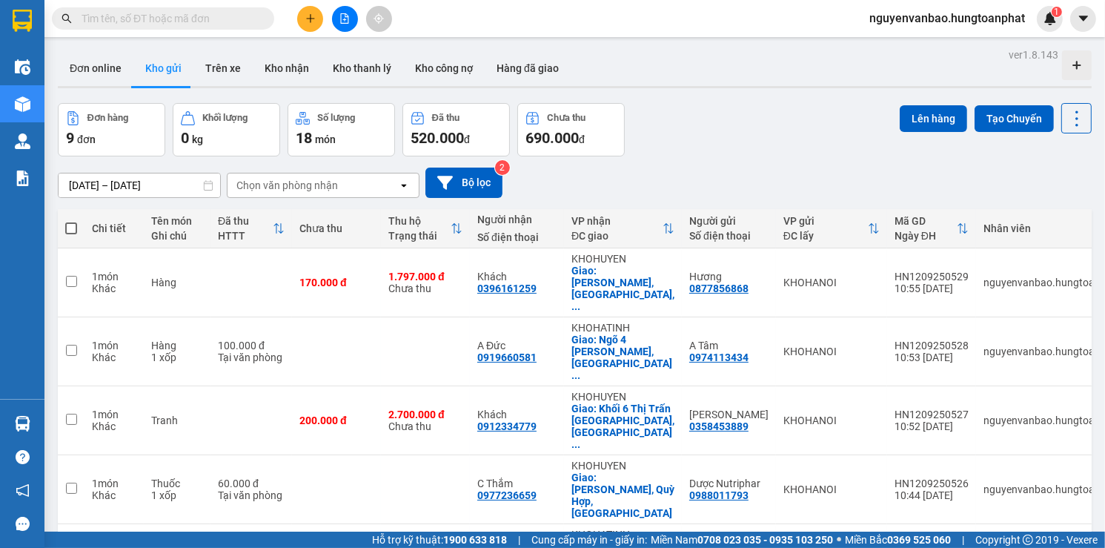
click at [172, 24] on input "text" at bounding box center [169, 18] width 175 height 16
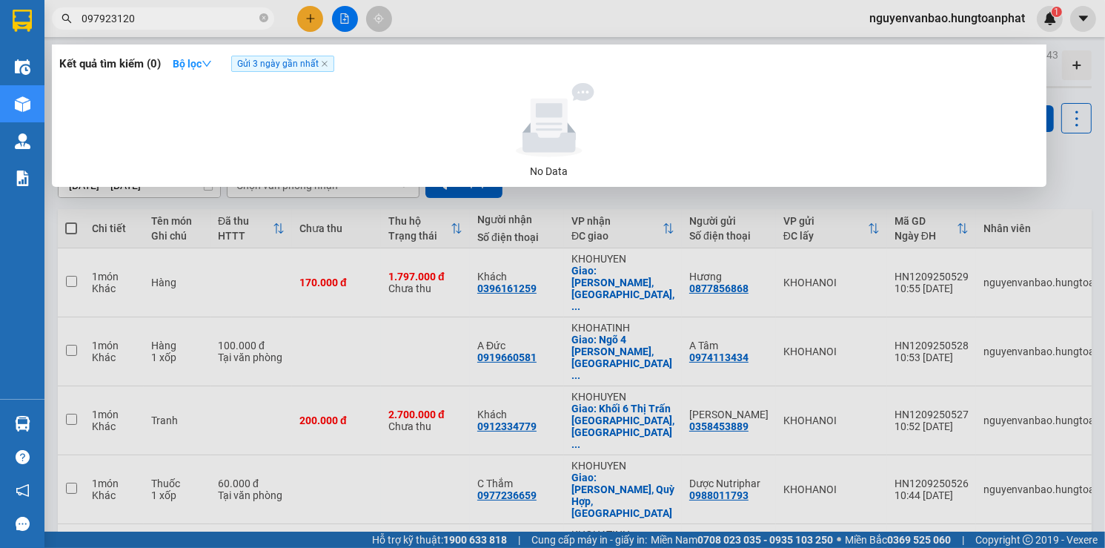
type input "0979231201"
click at [264, 18] on icon "close-circle" at bounding box center [263, 17] width 9 height 9
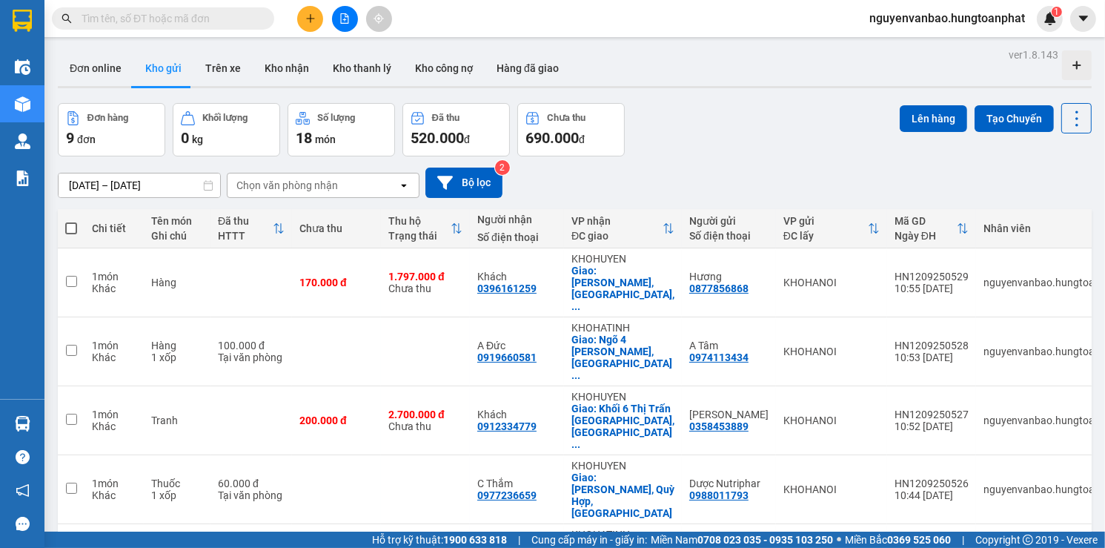
click at [205, 19] on input "text" at bounding box center [169, 18] width 175 height 16
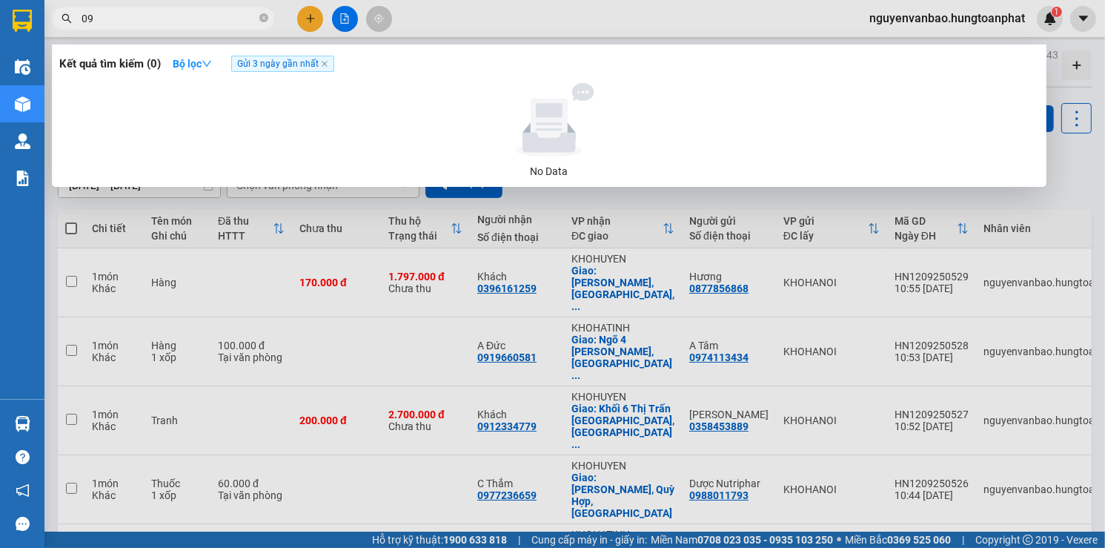
type input "0"
drag, startPoint x: 162, startPoint y: 19, endPoint x: 127, endPoint y: 23, distance: 35.1
click at [152, 23] on input "0979231201" at bounding box center [169, 18] width 175 height 16
type input "0979231201"
click at [288, 58] on span "Gửi 3 ngày gần nhất" at bounding box center [282, 64] width 103 height 16
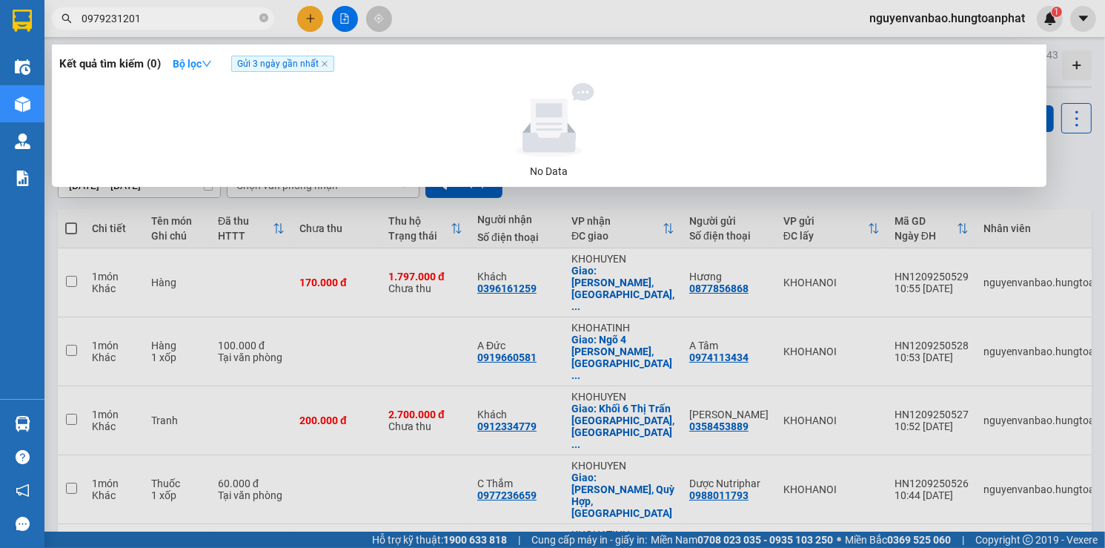
click at [291, 73] on div "Kết quả tìm kiếm ( 0 ) Bộ lọc Gửi 3 ngày gần nhất" at bounding box center [549, 64] width 980 height 24
click at [328, 62] on icon "close" at bounding box center [324, 63] width 7 height 7
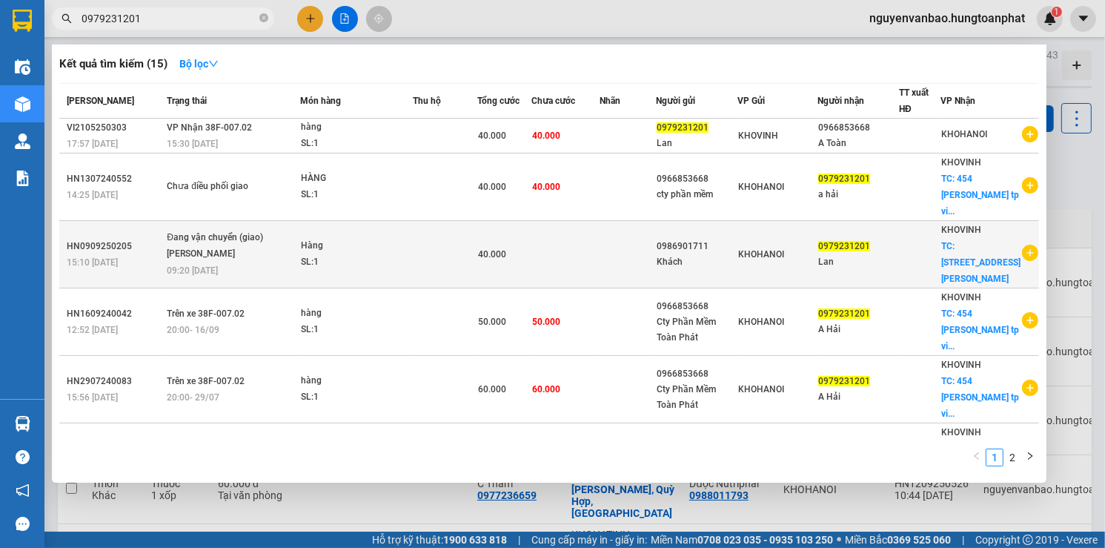
click at [460, 231] on td at bounding box center [445, 254] width 64 height 67
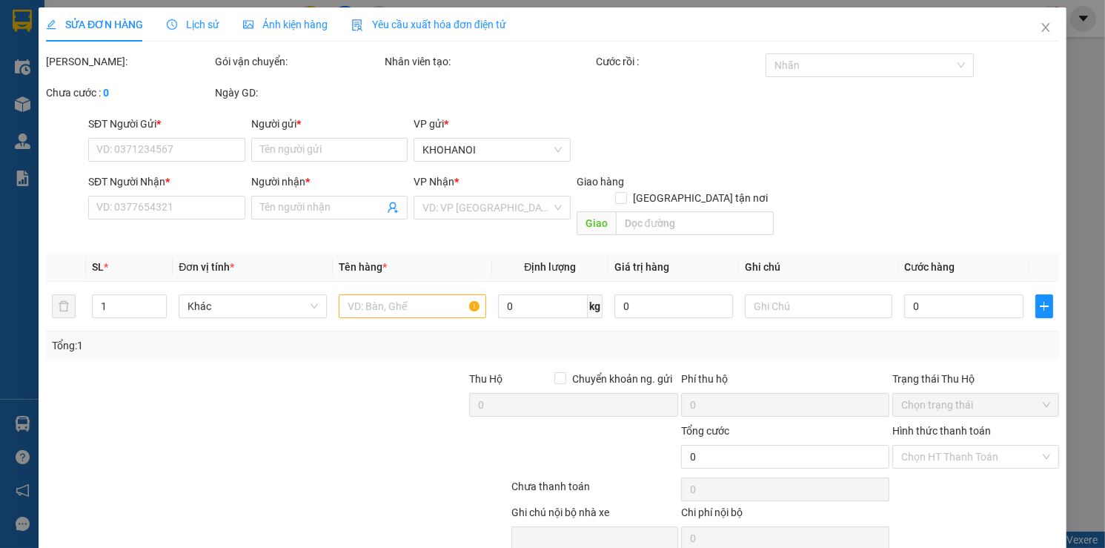
type input "0986901711"
type input "Khách"
type input "0979231201"
type input "Lan"
checkbox input "true"
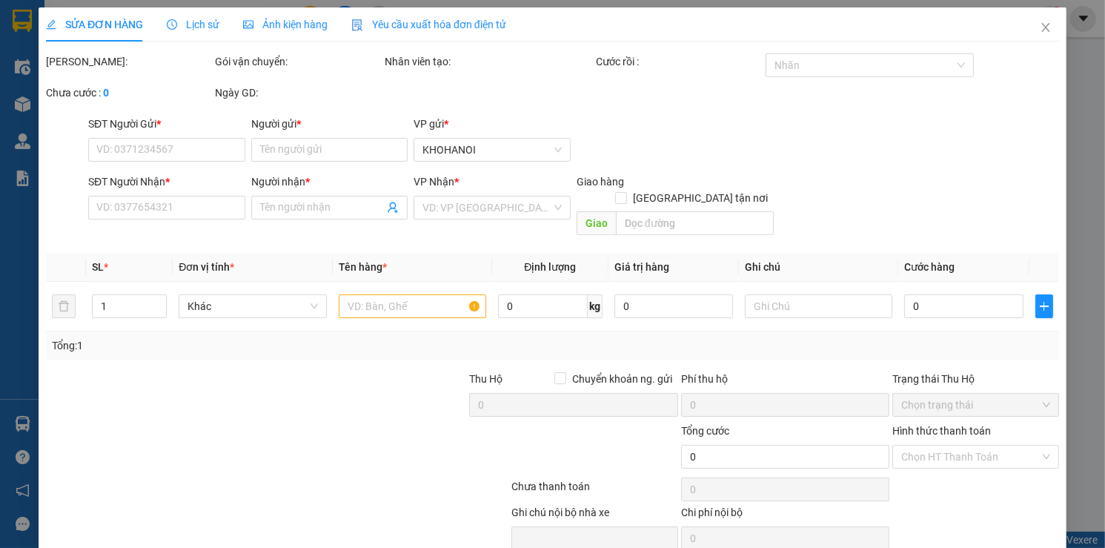
type input "454 Nguyễn Trường Tộ, Vinh"
type input "40.000"
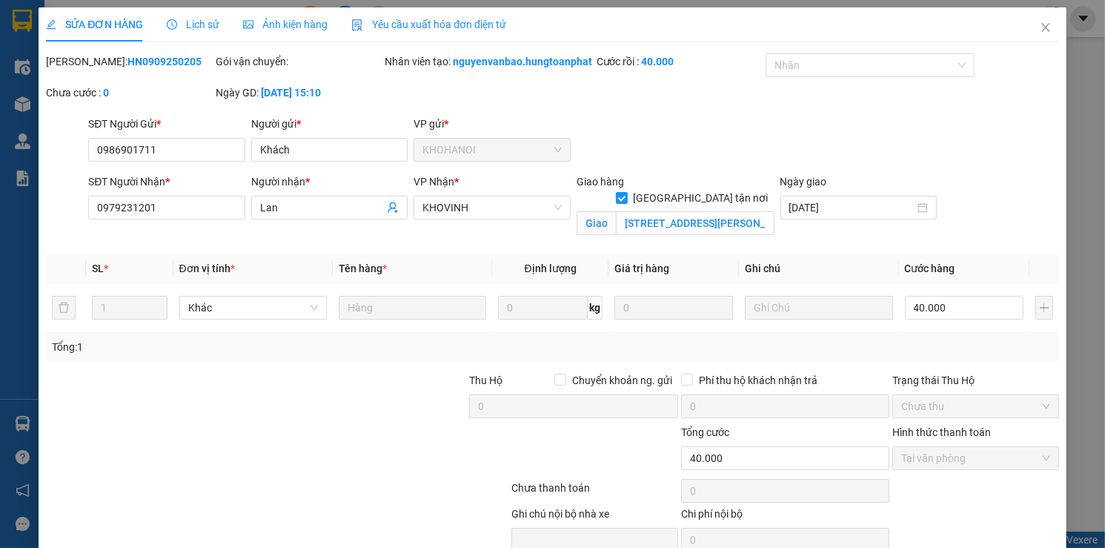
click at [196, 22] on span "Lịch sử" at bounding box center [193, 25] width 53 height 12
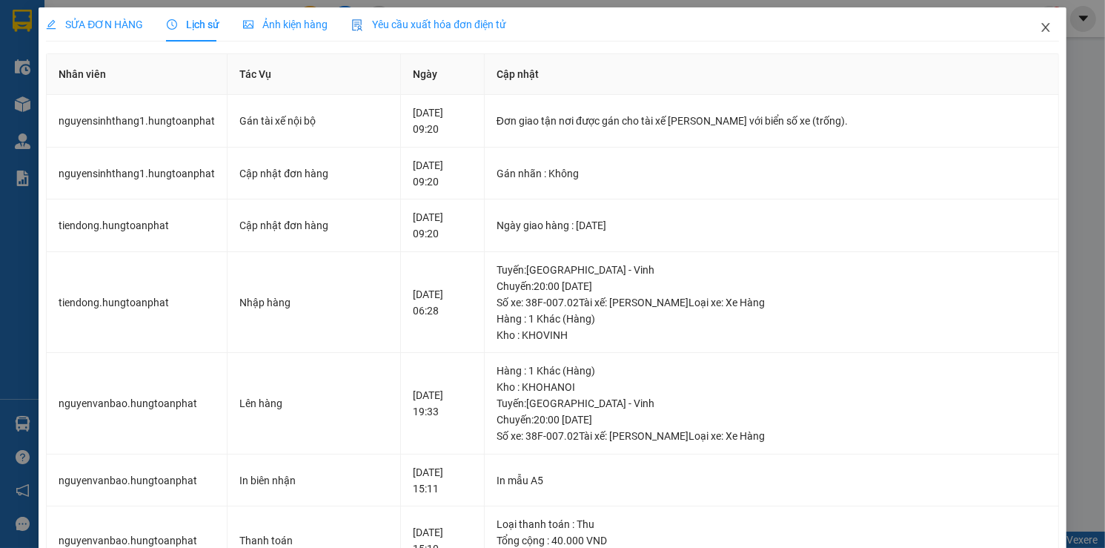
click at [1041, 30] on span "Close" at bounding box center [1046, 28] width 42 height 42
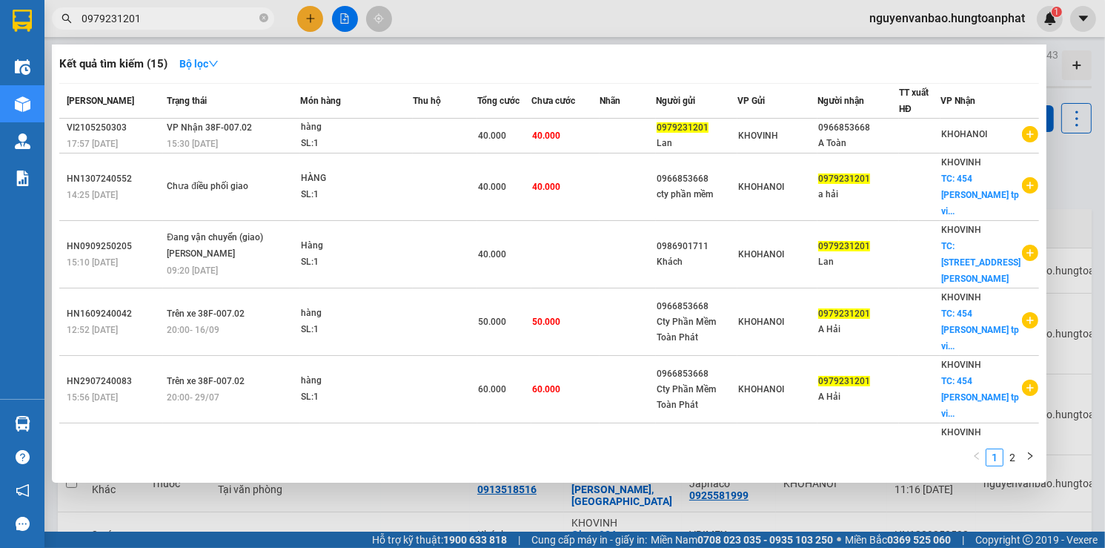
click at [160, 16] on input "0979231201" at bounding box center [169, 18] width 175 height 16
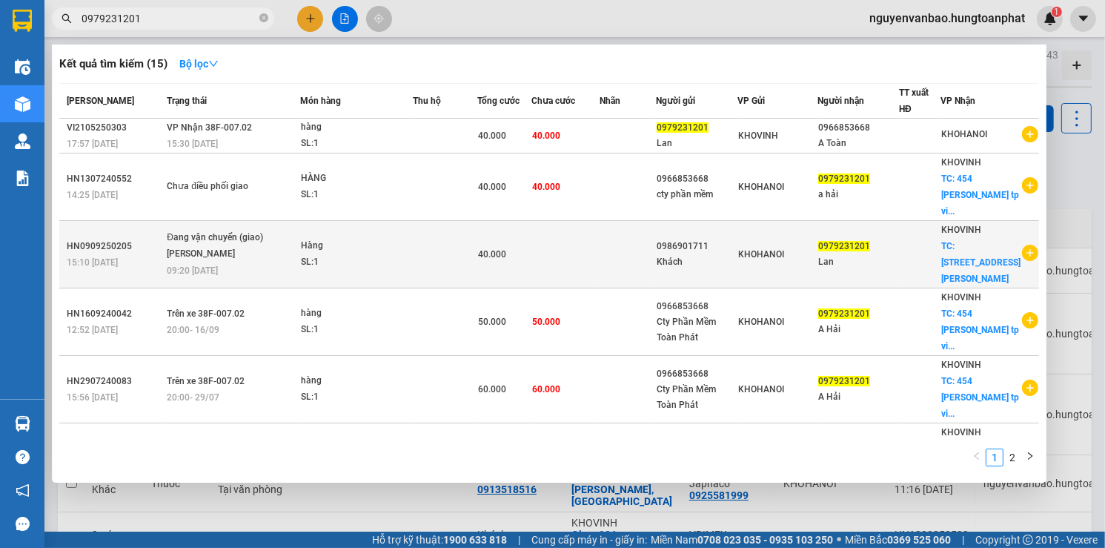
click at [687, 254] on div "Khách" at bounding box center [697, 262] width 80 height 16
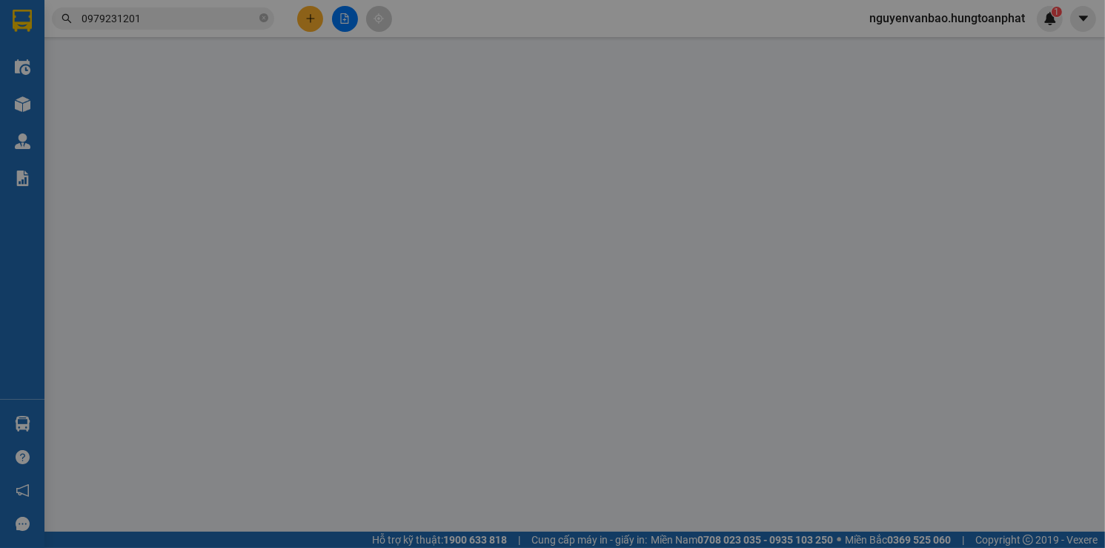
type input "0986901711"
type input "Khách"
type input "0979231201"
type input "Lan"
checkbox input "true"
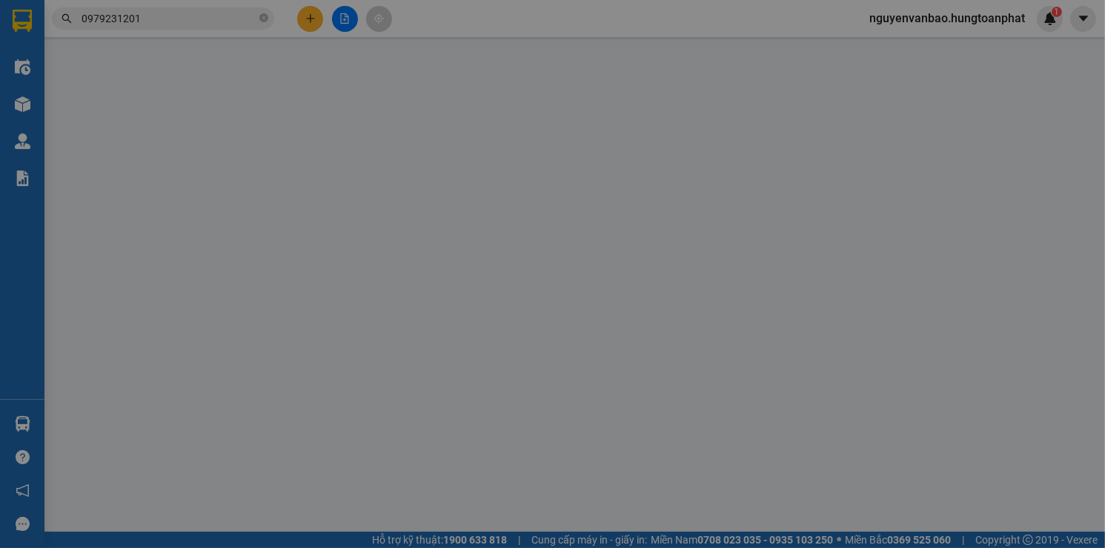
type input "454 Nguyễn Trường Tộ, Vinh"
type input "40.000"
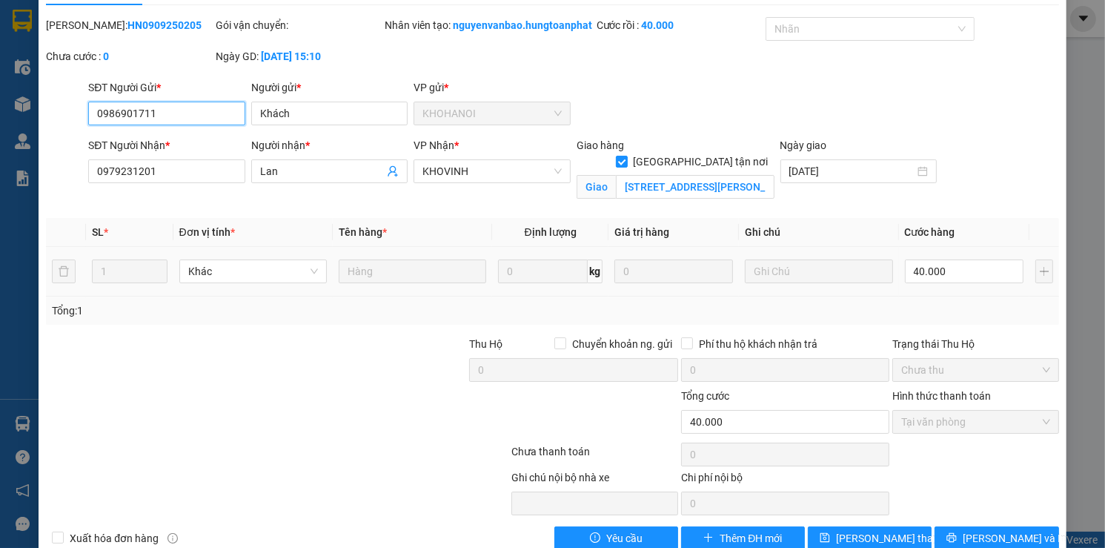
scroll to position [82, 0]
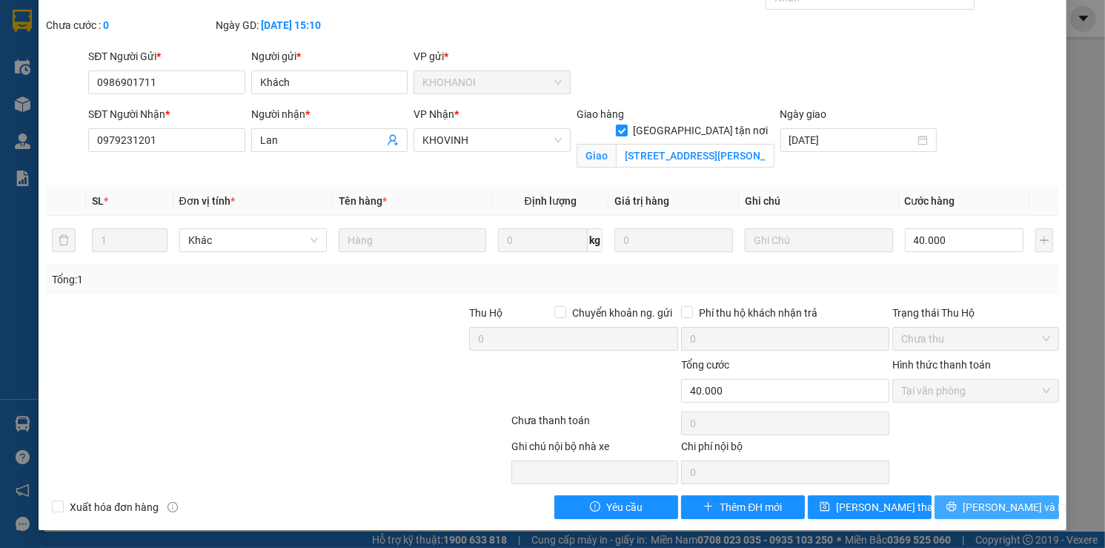
click at [957, 513] on span "printer" at bounding box center [952, 507] width 10 height 12
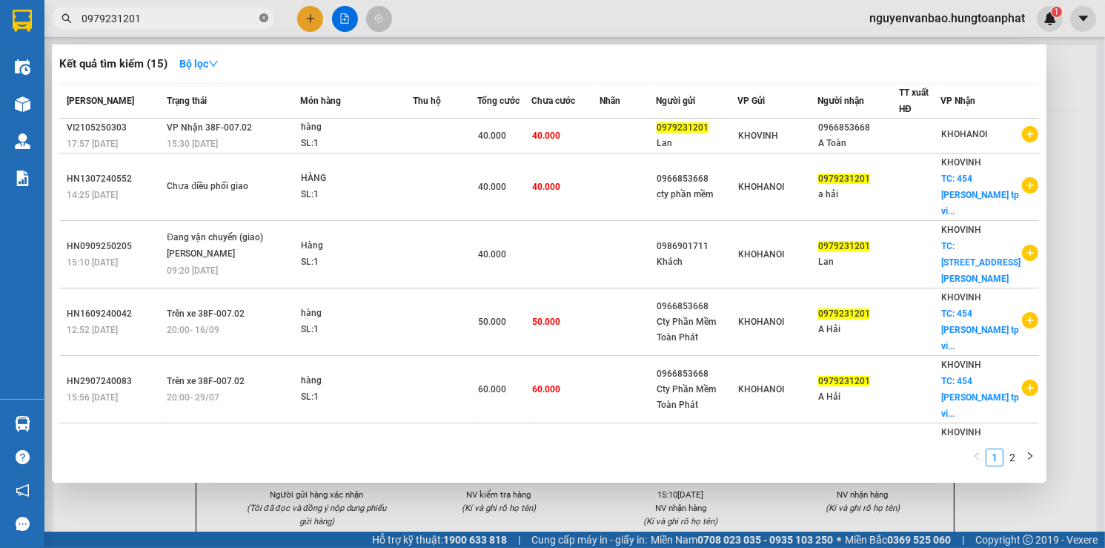
click at [264, 19] on icon "close-circle" at bounding box center [263, 17] width 9 height 9
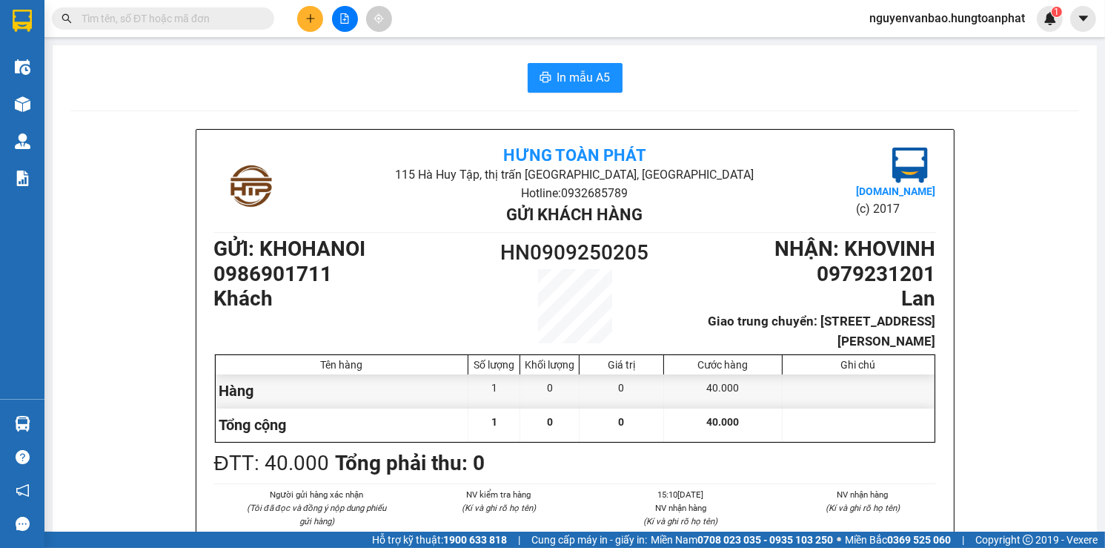
click at [210, 25] on input "text" at bounding box center [169, 18] width 175 height 16
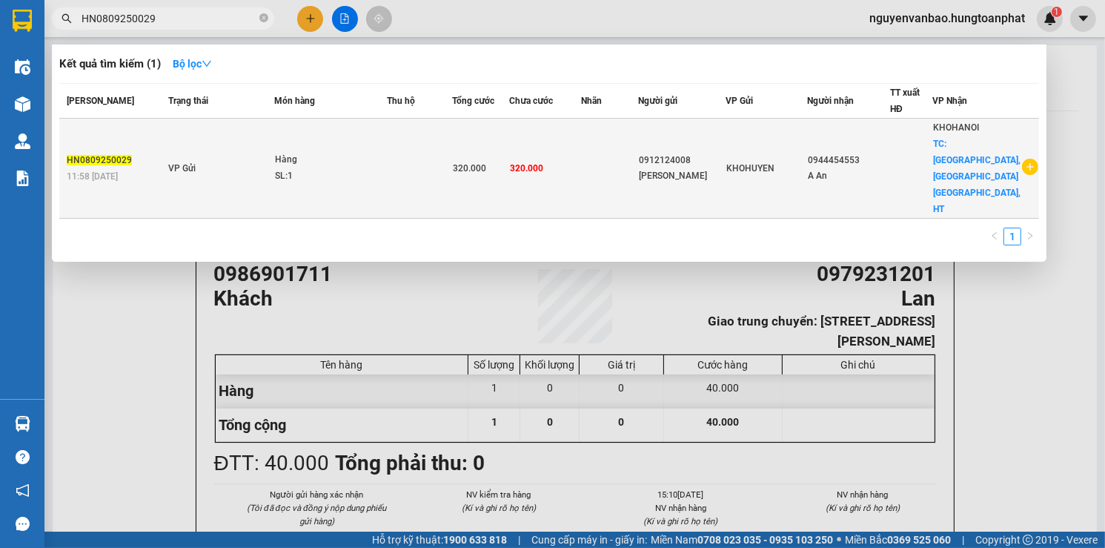
type input "HN0809250029"
click at [581, 137] on td "320.000" at bounding box center [545, 169] width 72 height 100
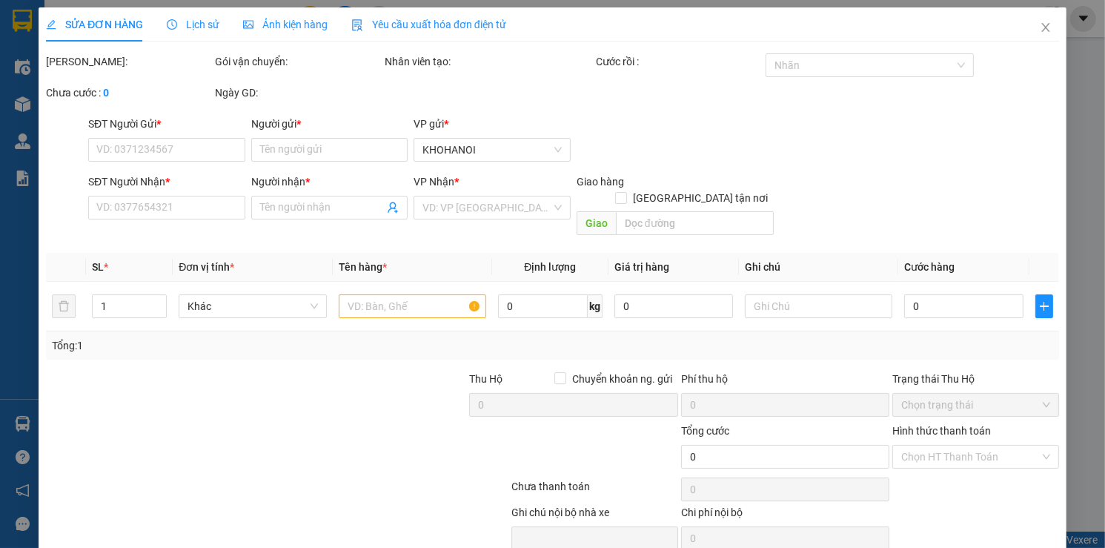
type input "0912124008"
type input "Anh Quân"
type input "0944454553"
type input "A An"
checkbox input "true"
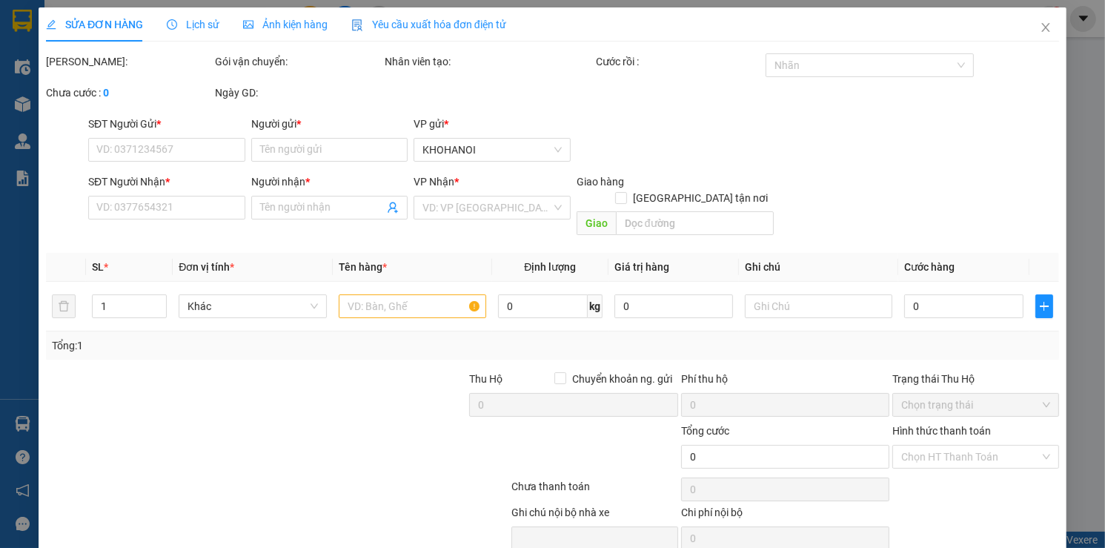
type input "Tây Yên, TX Kỳ Anh, HT"
checkbox input "true"
type input "320.000"
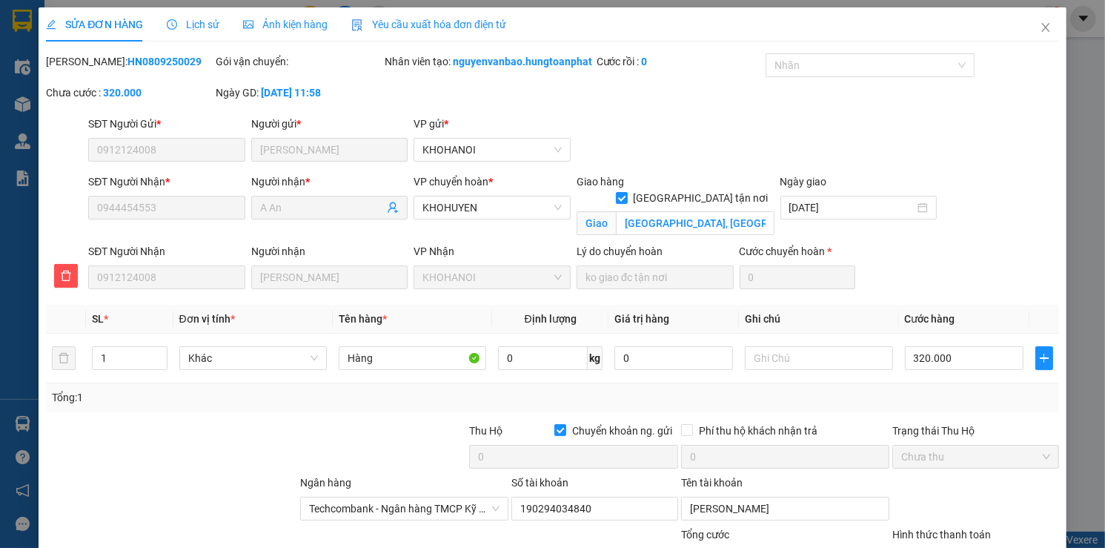
click at [196, 25] on span "Lịch sử" at bounding box center [193, 25] width 53 height 12
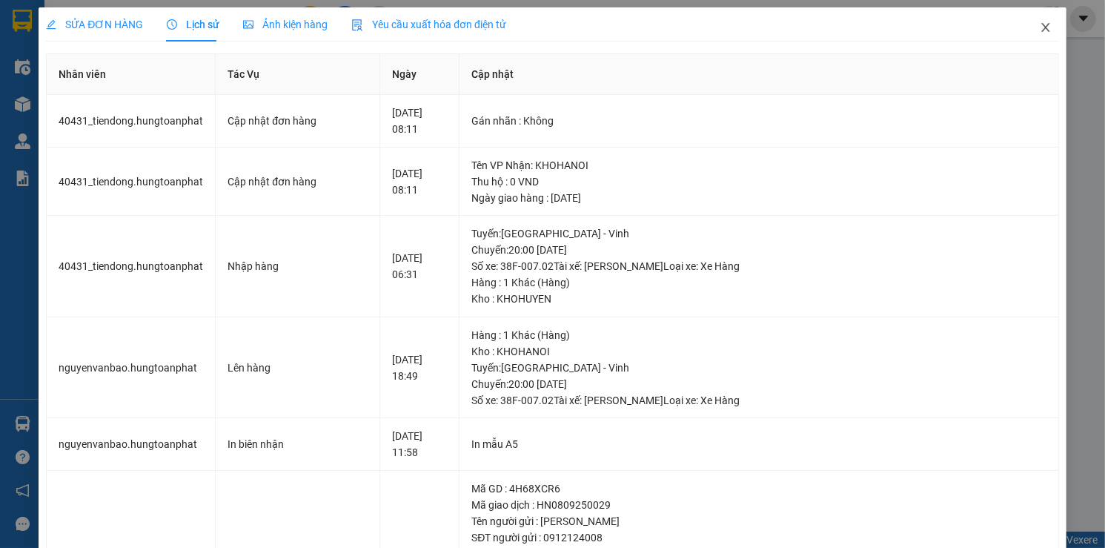
click at [1037, 20] on span "Close" at bounding box center [1046, 28] width 42 height 42
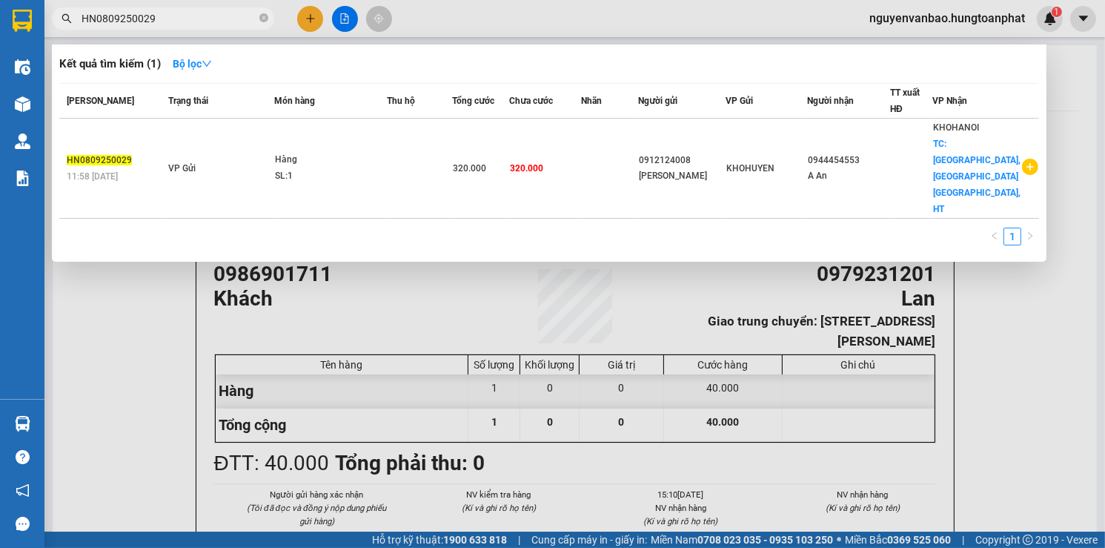
click at [185, 21] on input "HN0809250029" at bounding box center [169, 18] width 175 height 16
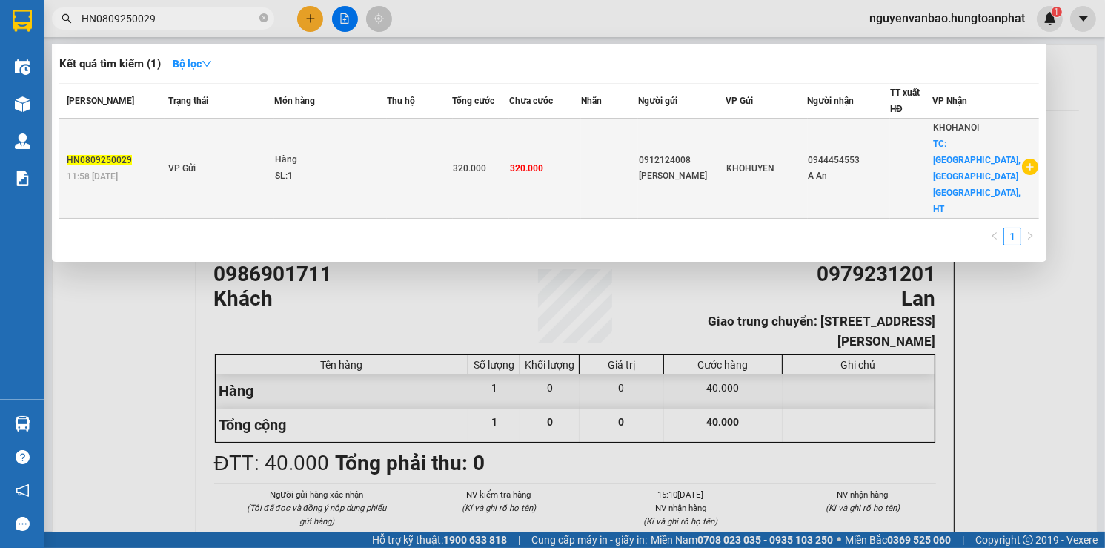
click at [196, 142] on td "VP Gửi" at bounding box center [220, 169] width 110 height 100
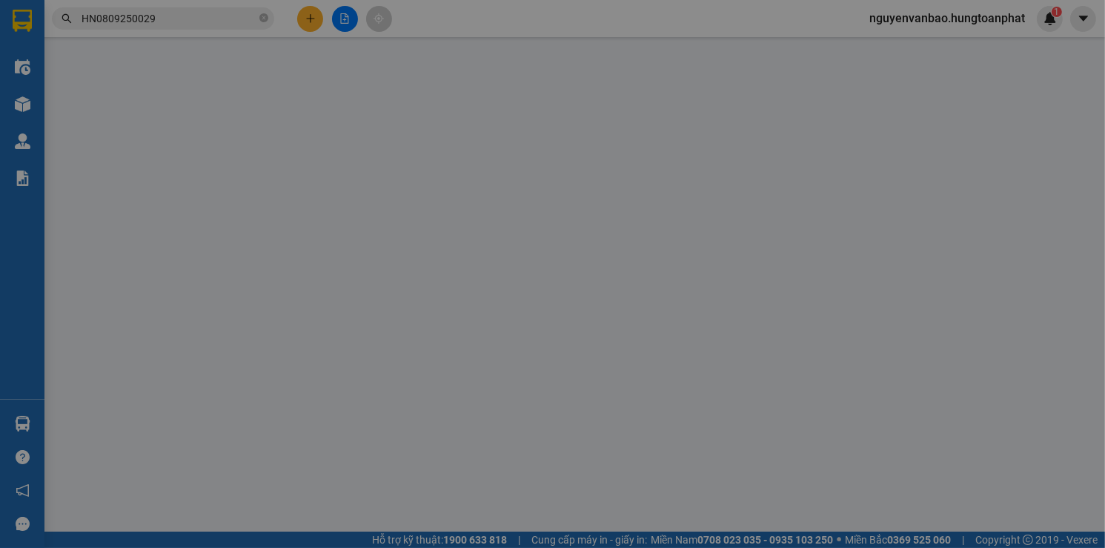
type input "0912124008"
type input "Anh Quân"
type input "0944454553"
type input "A An"
checkbox input "true"
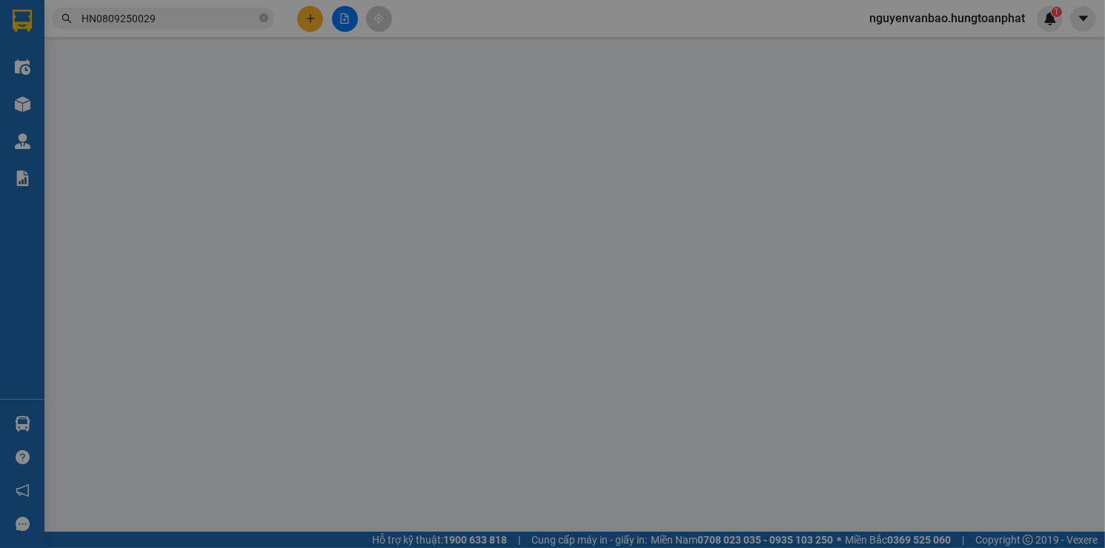
type input "Tây Yên, TX Kỳ Anh, HT"
checkbox input "true"
type input "320.000"
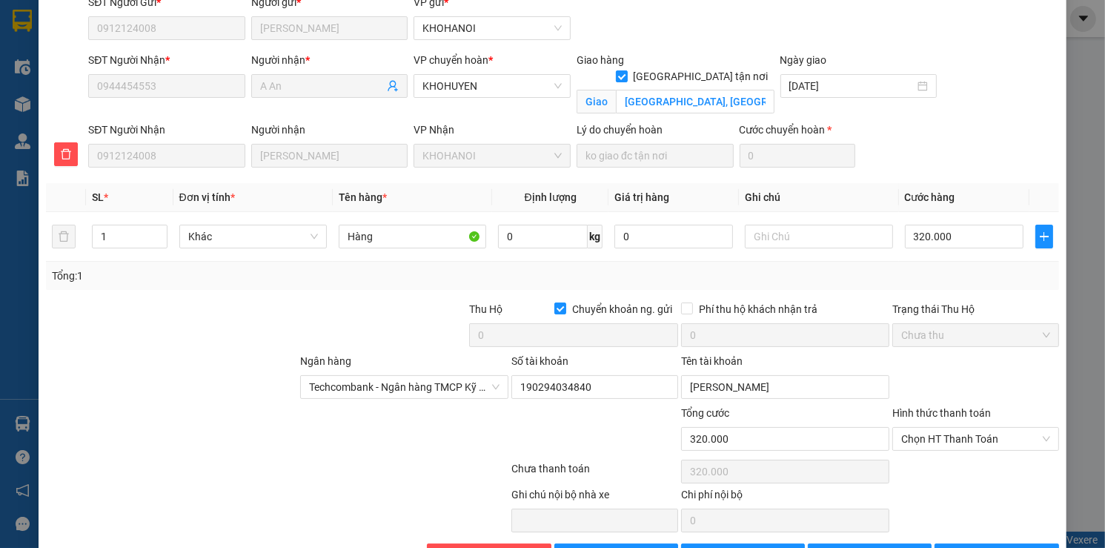
scroll to position [184, 0]
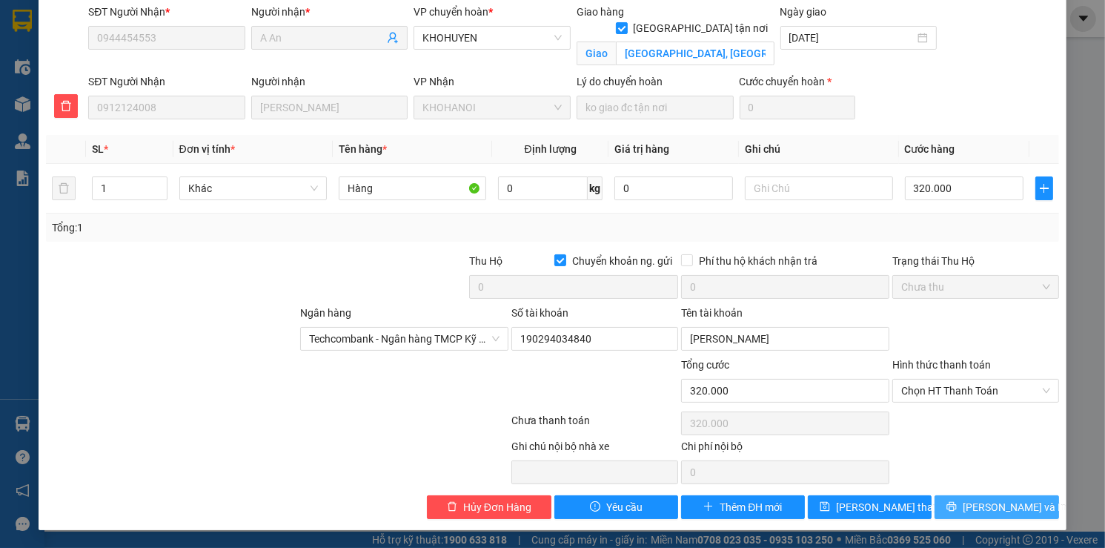
click at [975, 507] on span "Lưu và In" at bounding box center [1015, 507] width 104 height 16
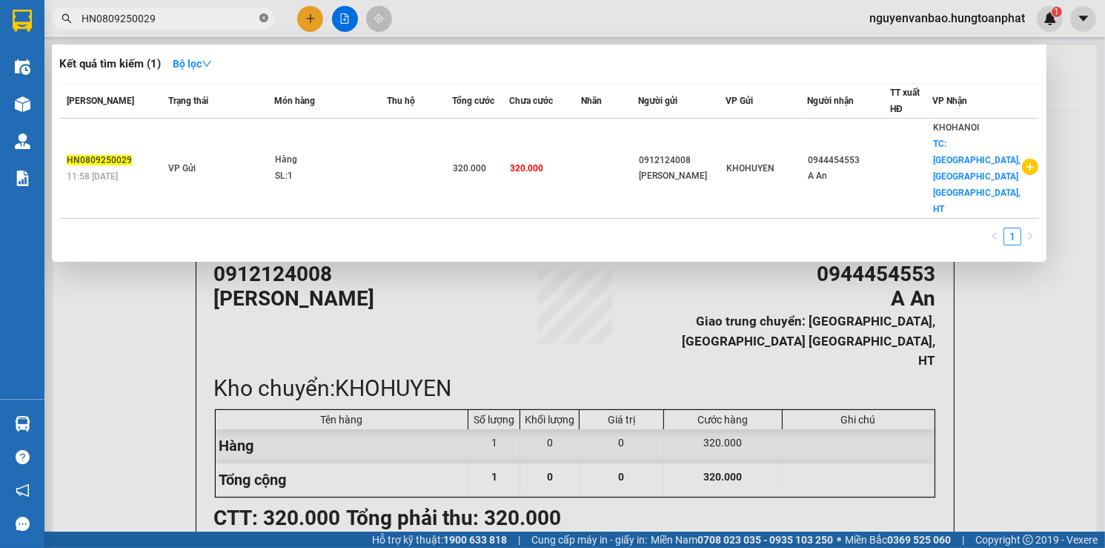
click at [259, 16] on icon "close-circle" at bounding box center [263, 17] width 9 height 9
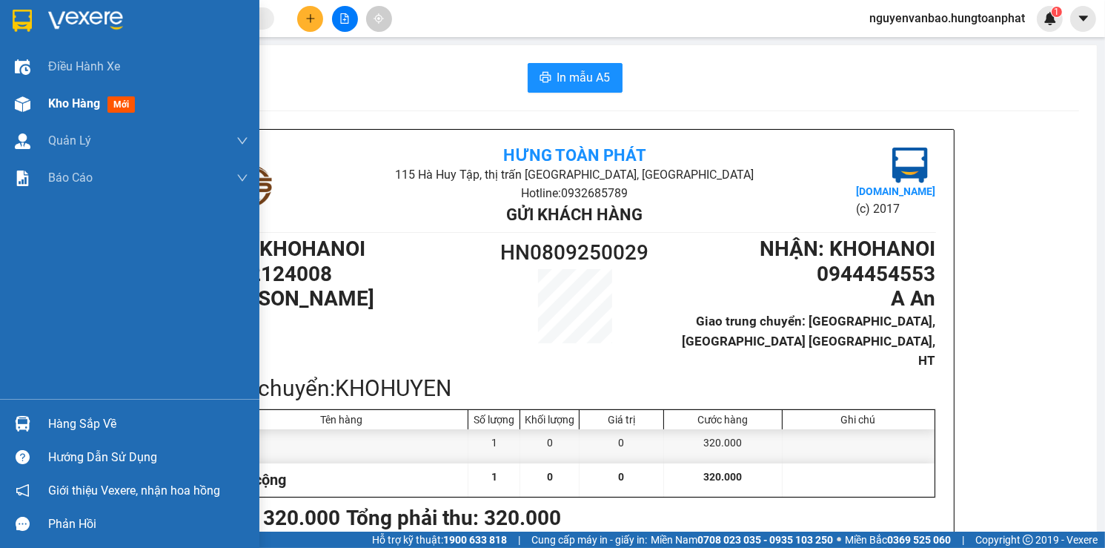
click at [64, 104] on span "Kho hàng" at bounding box center [74, 103] width 52 height 14
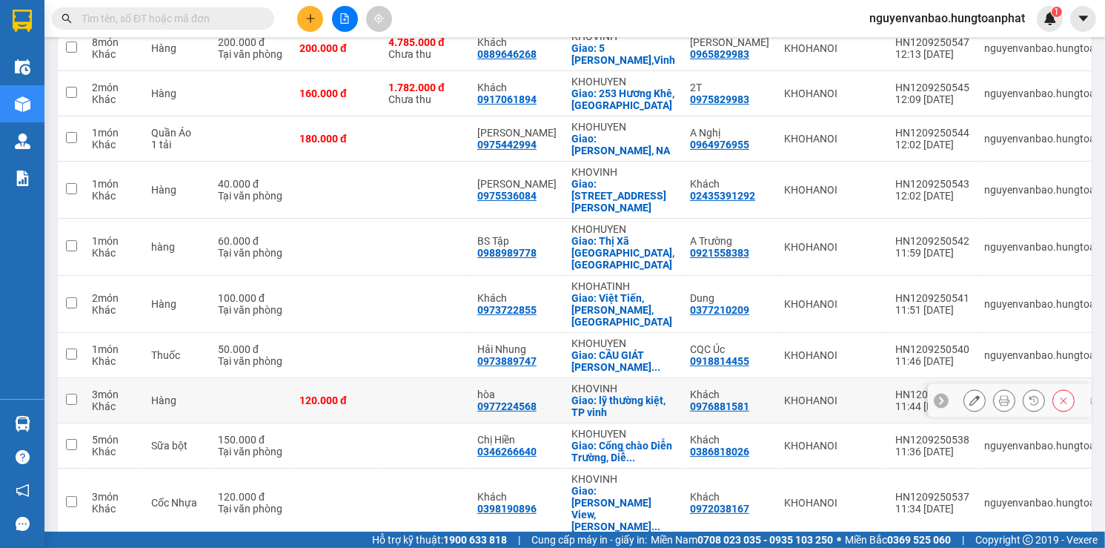
scroll to position [233, 0]
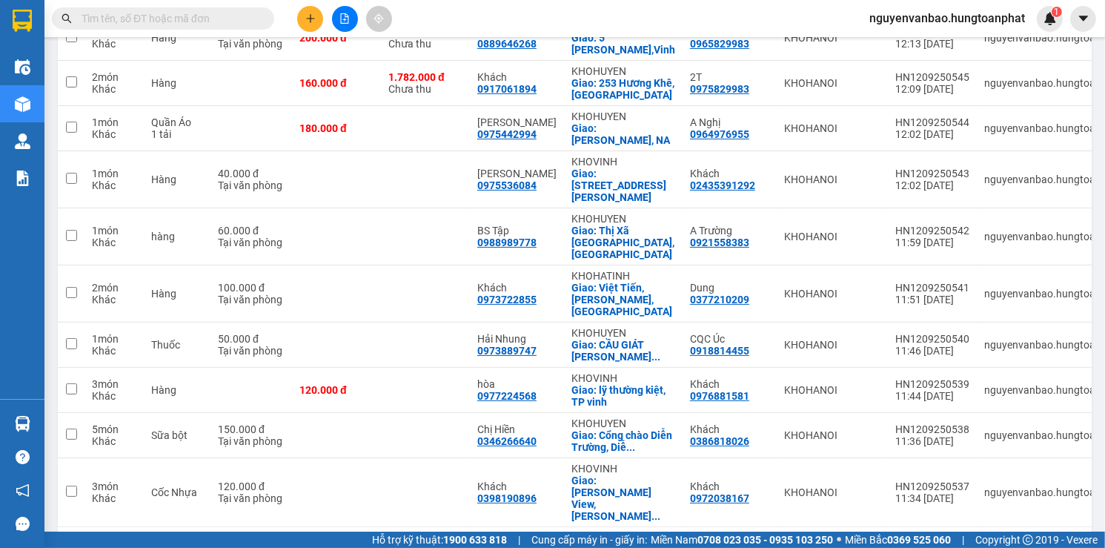
drag, startPoint x: 1017, startPoint y: 494, endPoint x: 1005, endPoint y: 486, distance: 14.4
click at [1016, 543] on div "10 / trang" at bounding box center [1030, 550] width 46 height 15
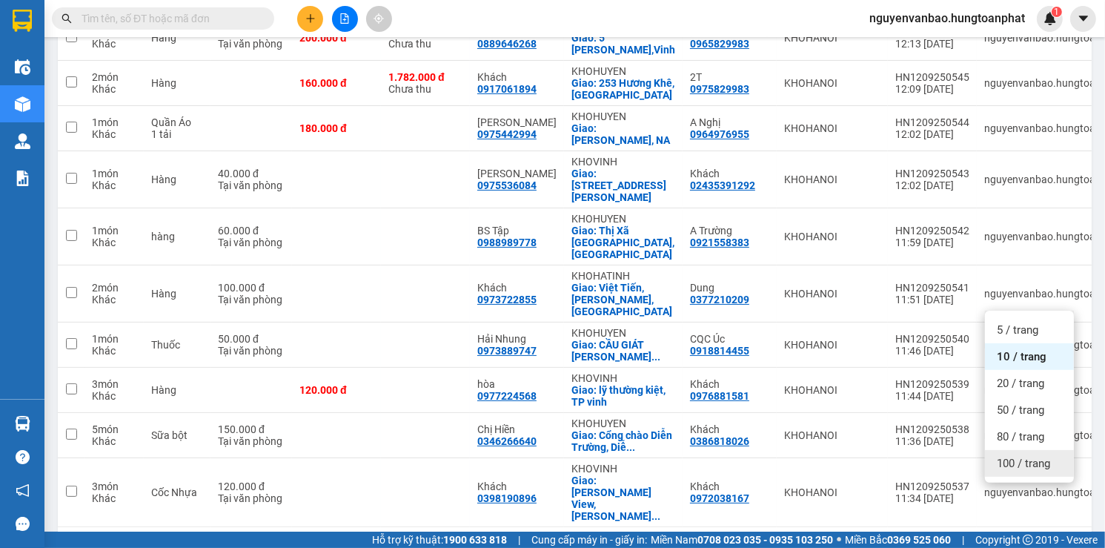
click at [995, 456] on div "100 / trang" at bounding box center [1029, 463] width 89 height 27
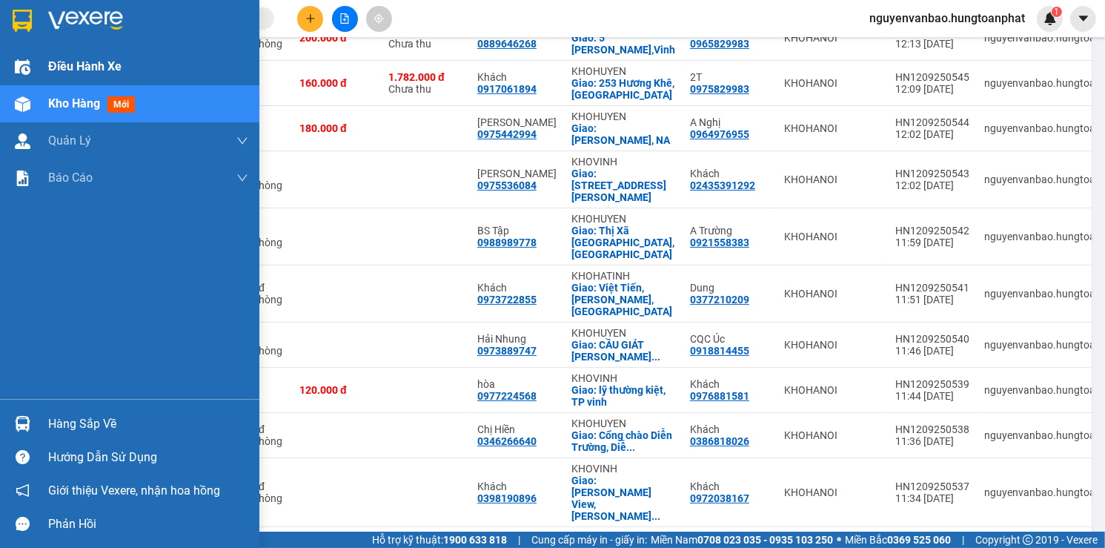
click at [92, 73] on span "Điều hành xe" at bounding box center [84, 66] width 73 height 19
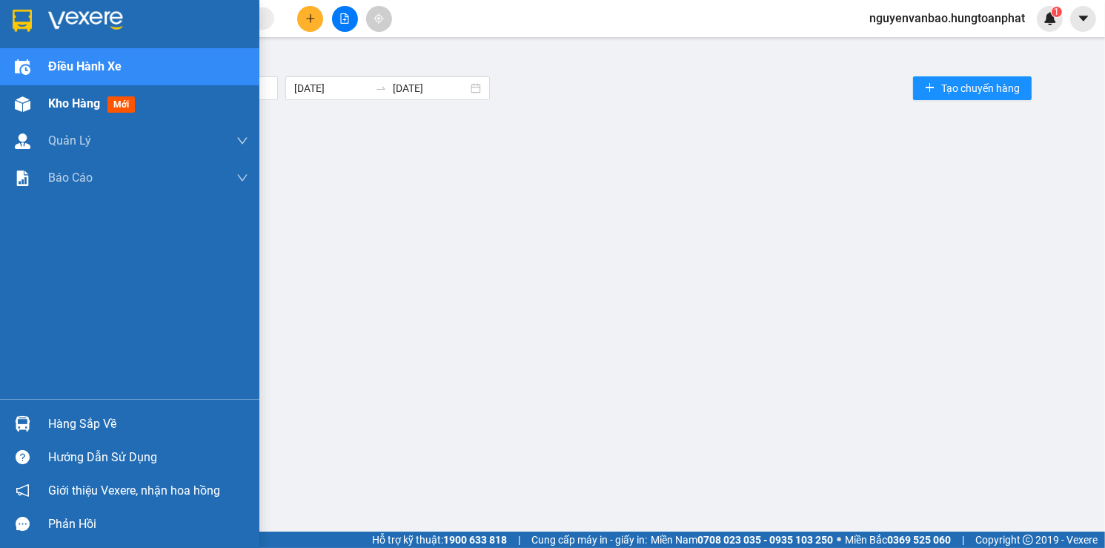
click at [89, 109] on span "Kho hàng" at bounding box center [74, 103] width 52 height 14
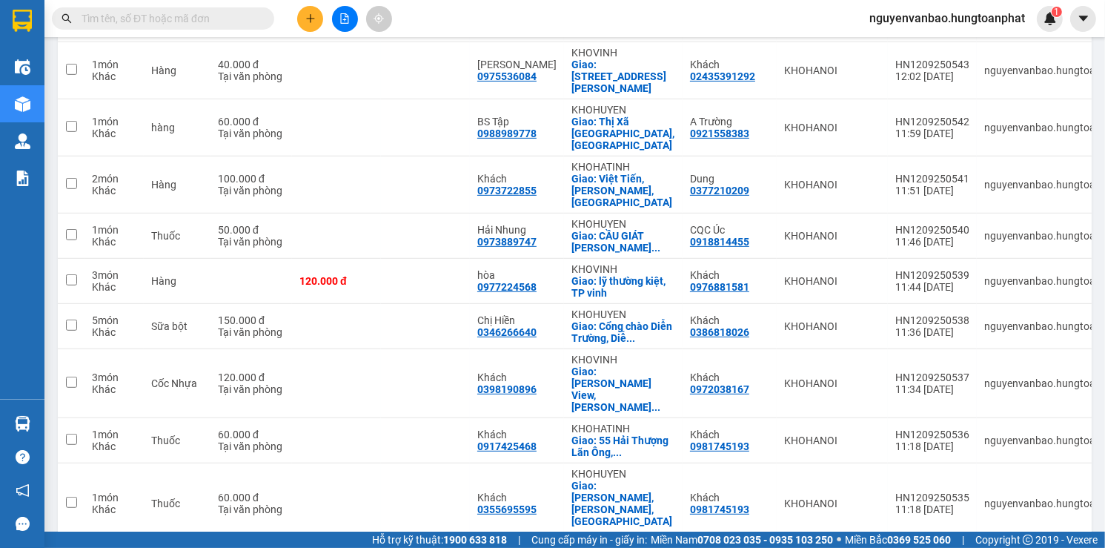
scroll to position [741, 0]
